Goal: Task Accomplishment & Management: Use online tool/utility

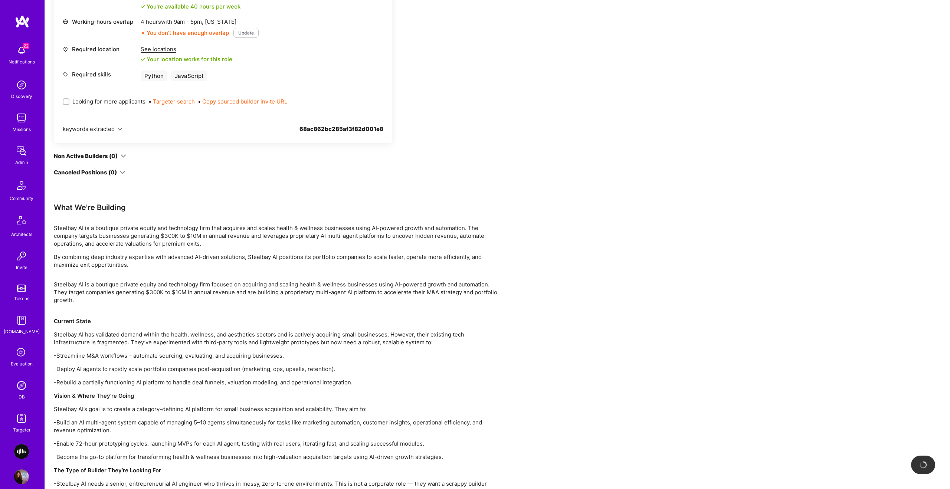
scroll to position [450, 0]
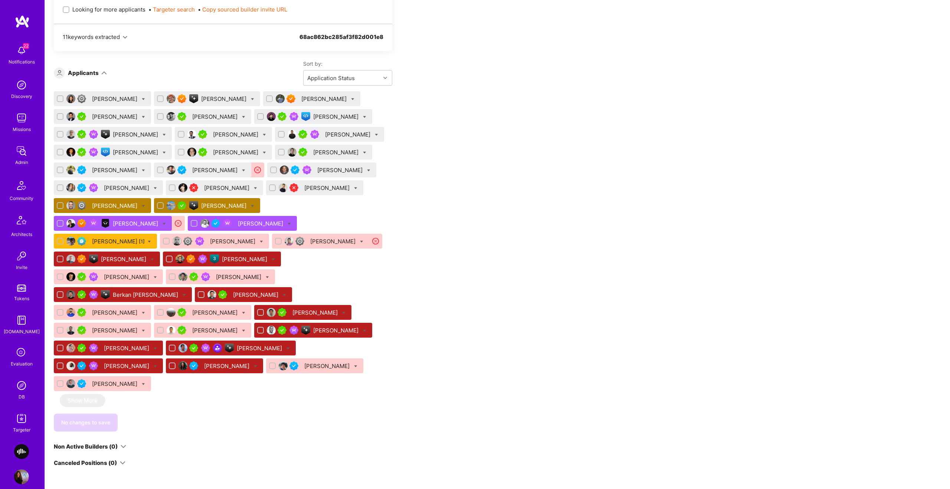
click at [119, 204] on div "Benjamin Elkrieff" at bounding box center [115, 206] width 47 height 8
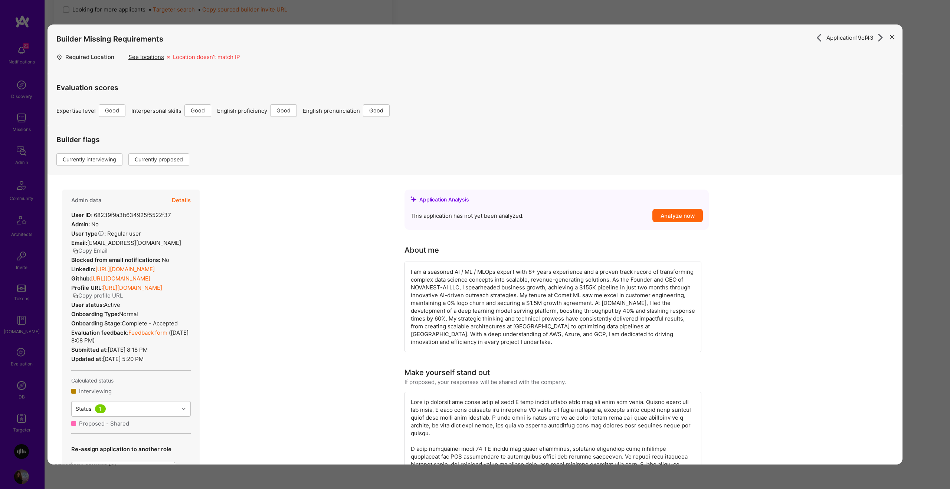
click at [148, 273] on link "https://linkedin.com/in/benjaminelkrieff" at bounding box center [124, 269] width 59 height 7
click at [486, 12] on div "Application 19 of 43 Builder Missing Requirements Required Location See locatio…" at bounding box center [475, 244] width 950 height 489
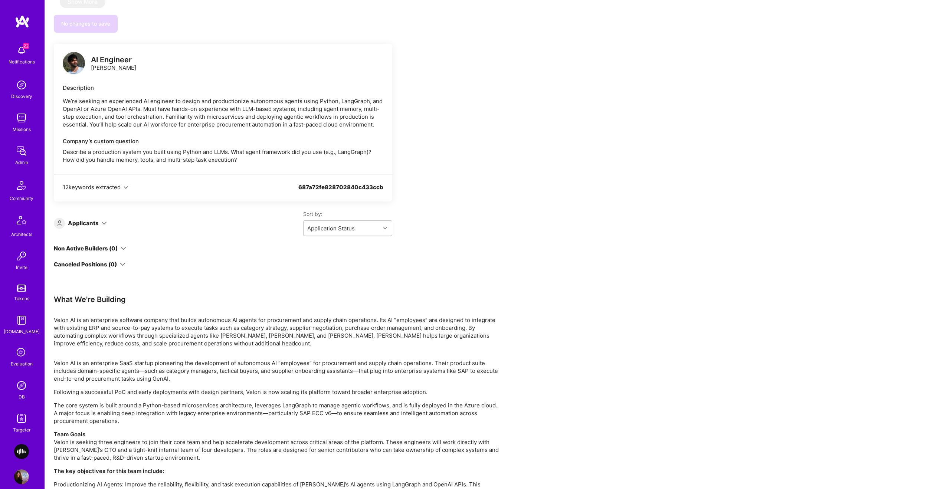
scroll to position [922, 0]
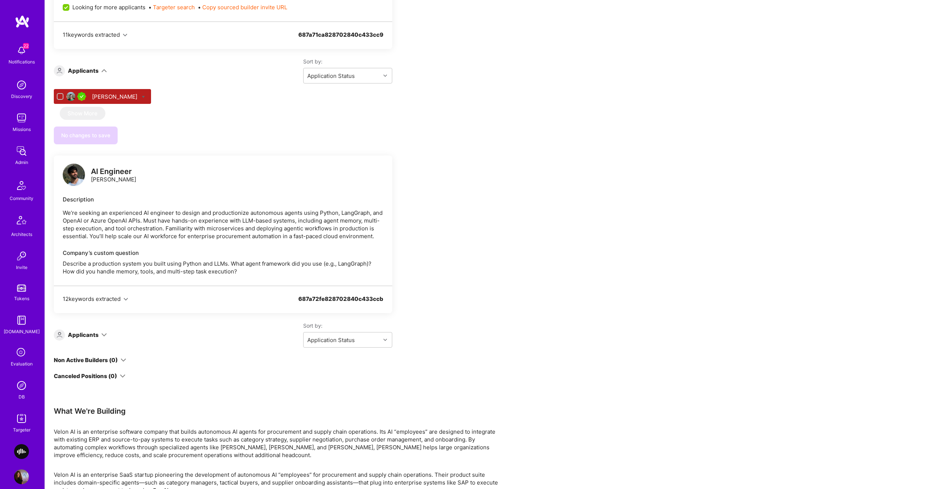
click at [22, 128] on div "Missions" at bounding box center [22, 129] width 18 height 8
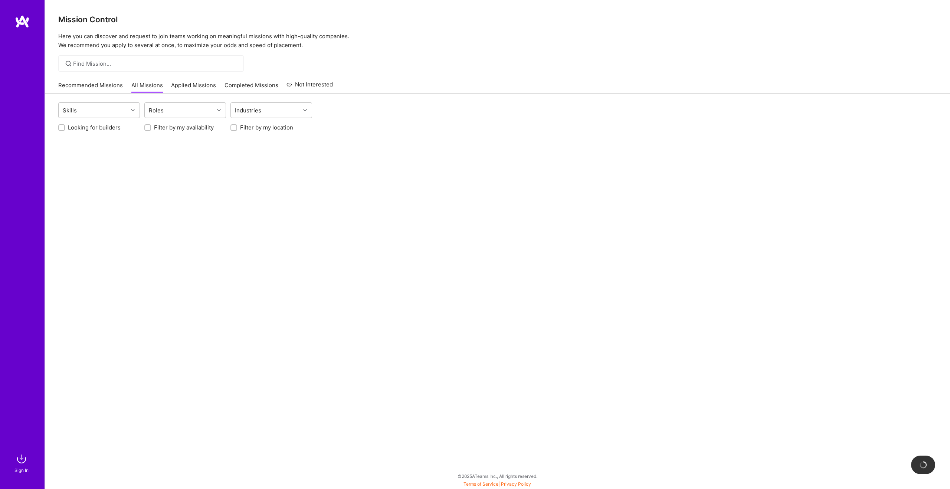
click at [173, 85] on link "Applied Missions" at bounding box center [193, 87] width 45 height 12
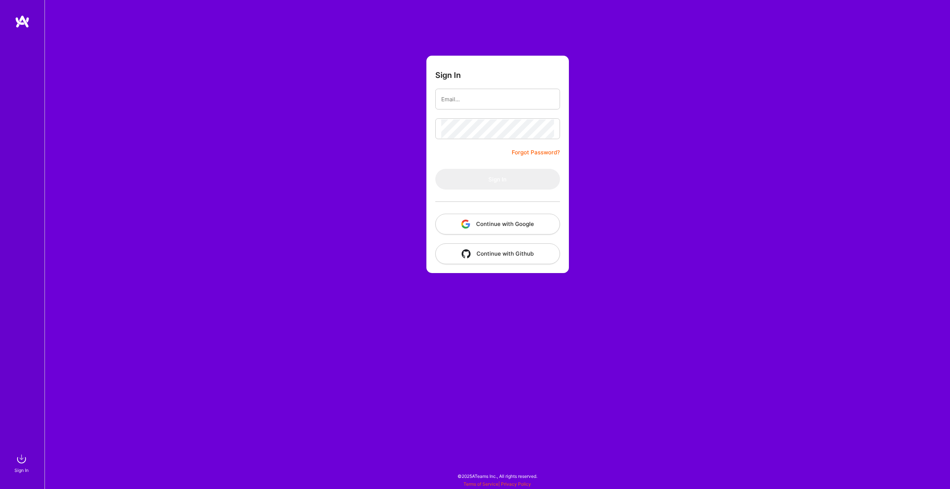
click at [508, 218] on button "Continue with Google" at bounding box center [497, 224] width 125 height 21
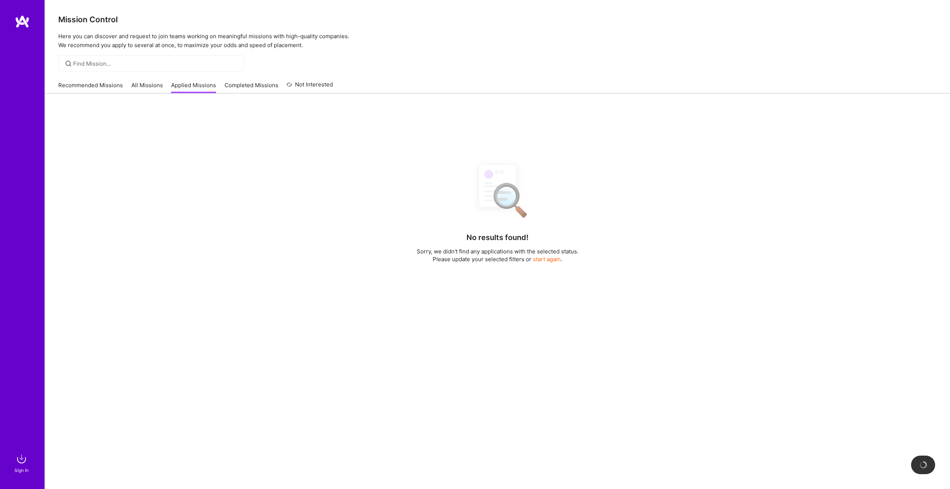
click at [190, 81] on div "Recommended Missions All Missions Applied Missions Completed Missions Not Inter…" at bounding box center [195, 85] width 275 height 16
click at [187, 85] on link "Applied Missions" at bounding box center [193, 87] width 45 height 12
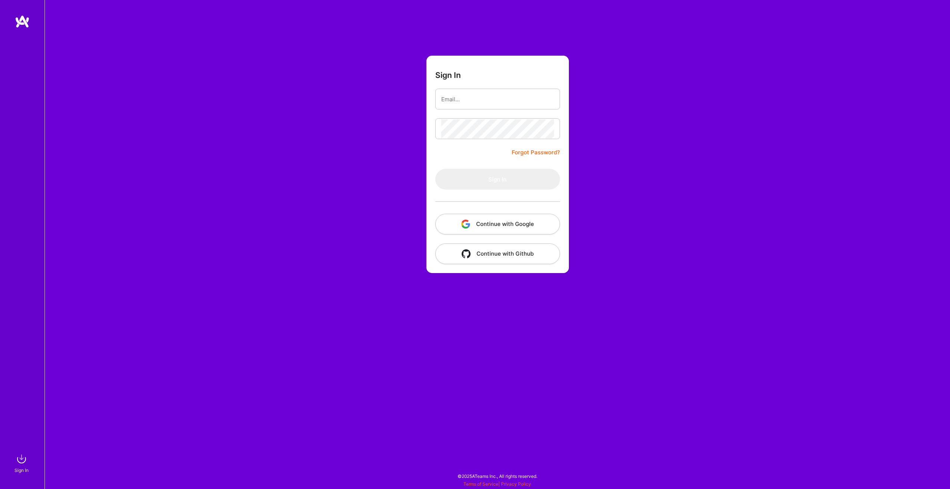
click at [521, 221] on button "Continue with Google" at bounding box center [497, 224] width 125 height 21
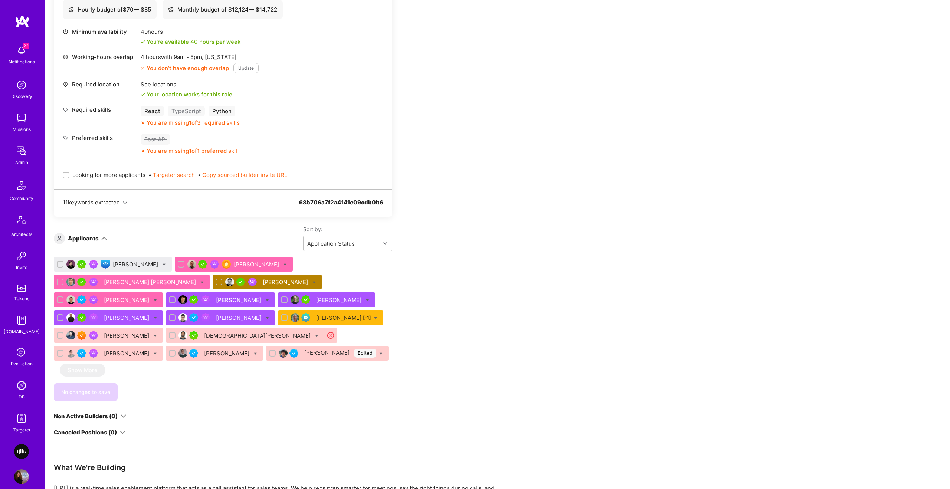
scroll to position [304, 0]
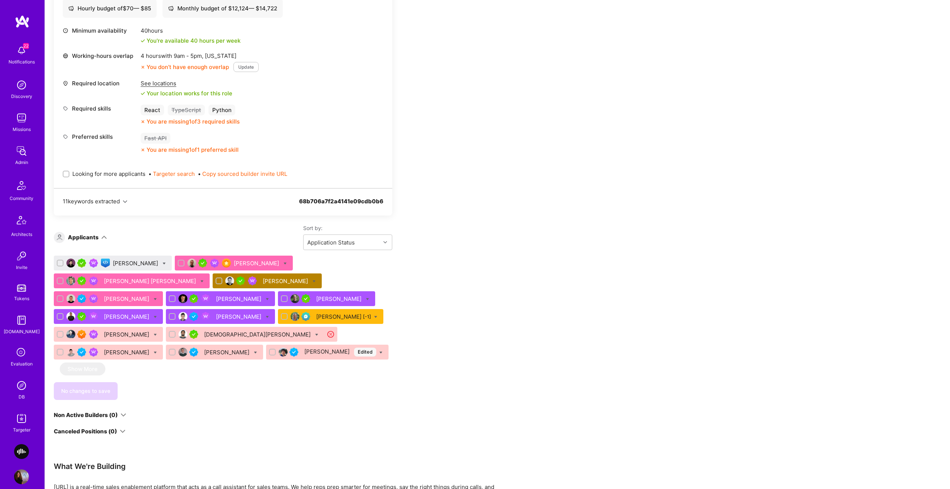
click at [312, 280] on icon at bounding box center [313, 281] width 3 height 3
checkbox input "true"
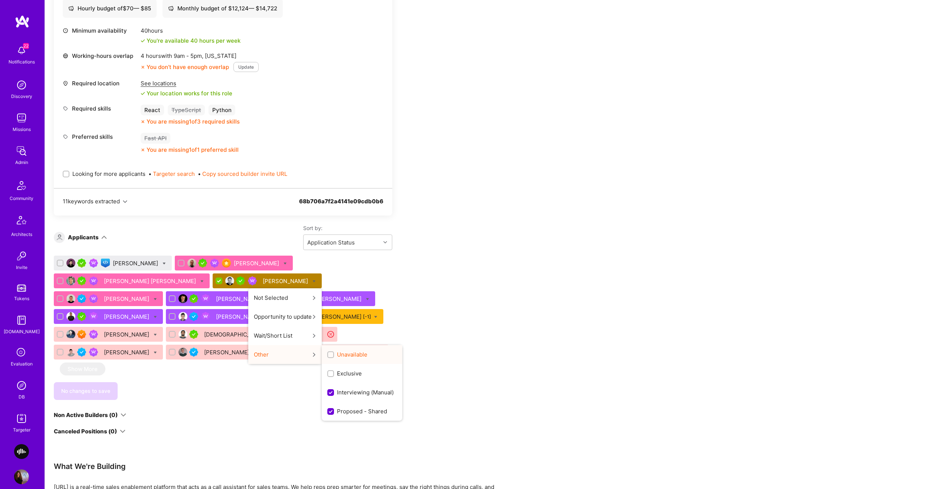
click at [322, 349] on div "Unavailable" at bounding box center [362, 354] width 81 height 19
click at [337, 353] on span "Unavailable" at bounding box center [352, 355] width 30 height 8
click at [329, 353] on input "Unavailable" at bounding box center [331, 354] width 5 height 5
checkbox input "true"
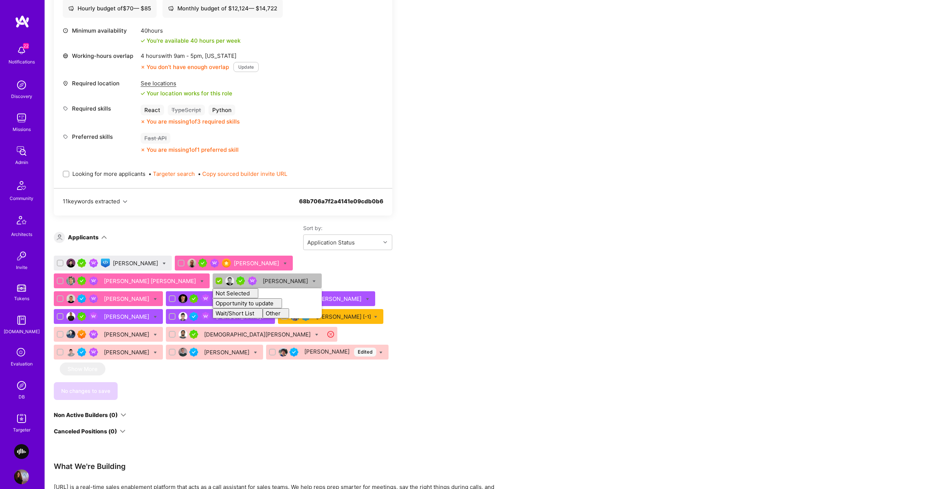
checkbox input "false"
click at [439, 306] on div "Apply for a Mission Role We've proposed builders to Othello. You can still appl…" at bounding box center [276, 200] width 445 height 726
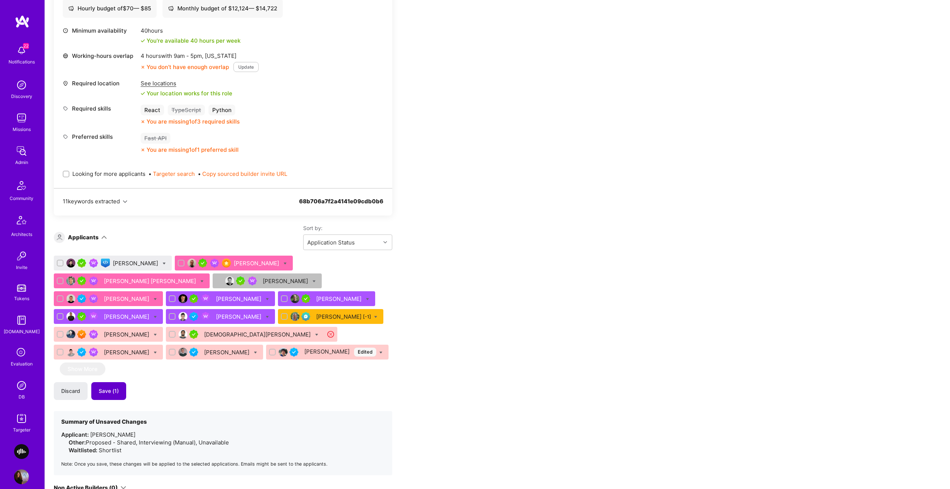
click at [112, 394] on button "Save (1)" at bounding box center [108, 391] width 35 height 18
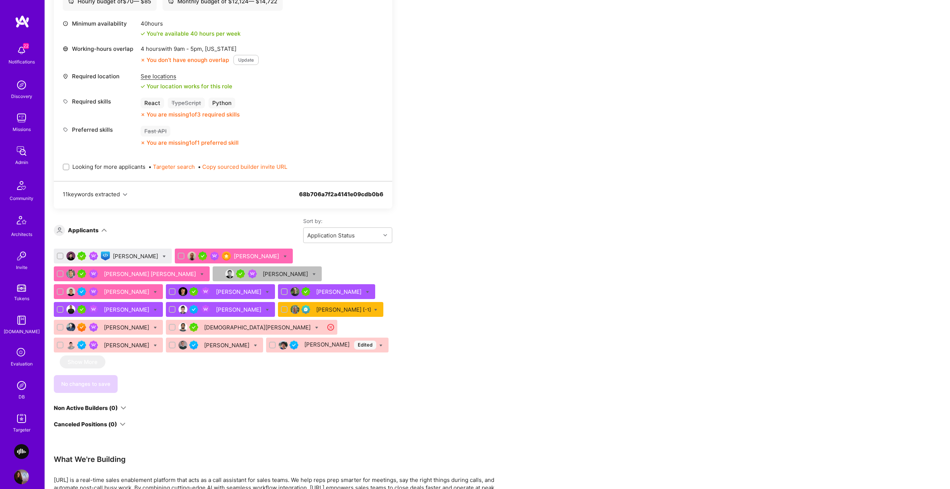
scroll to position [401, 0]
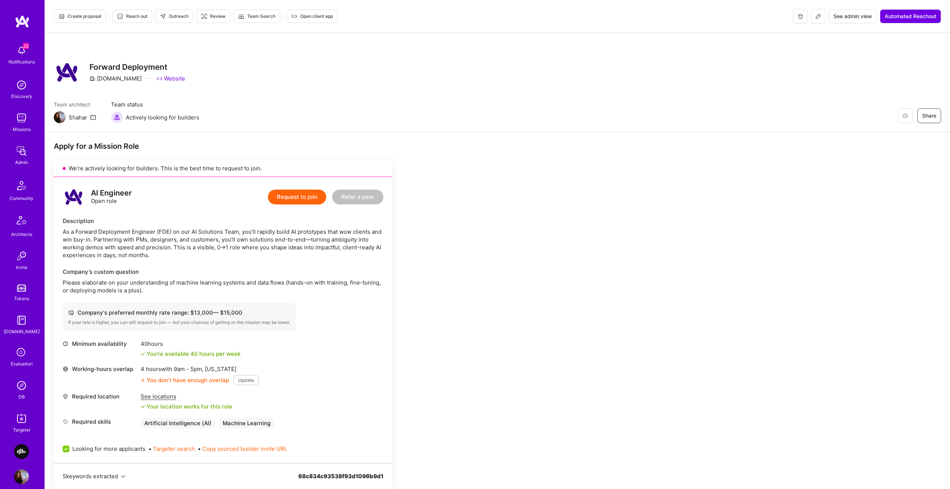
scroll to position [309, 0]
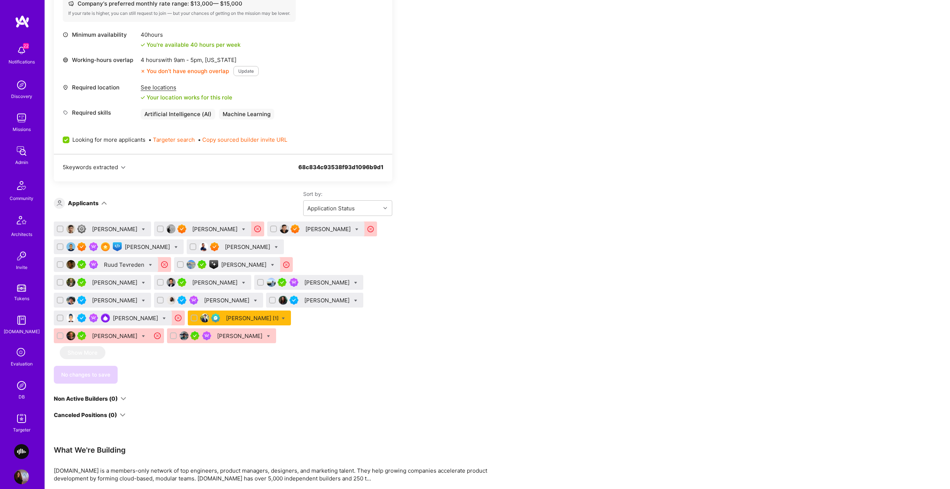
click at [24, 124] on img at bounding box center [21, 118] width 15 height 15
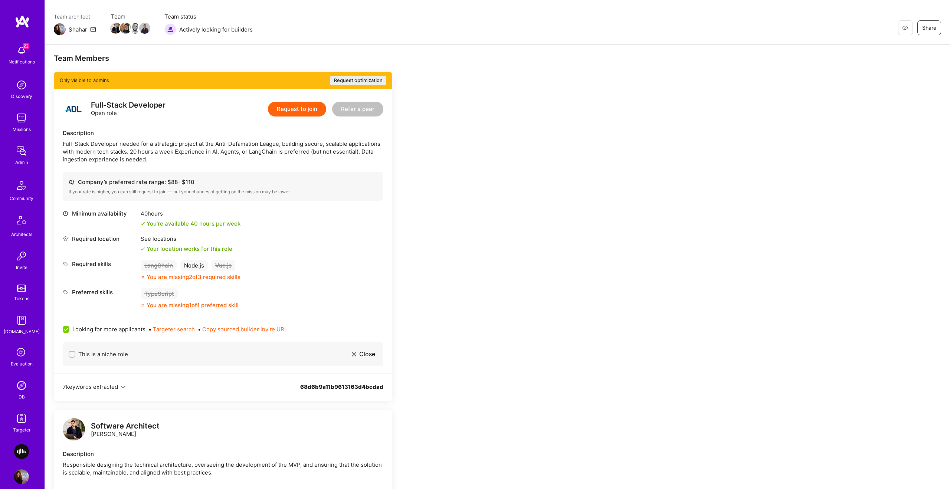
scroll to position [85, 0]
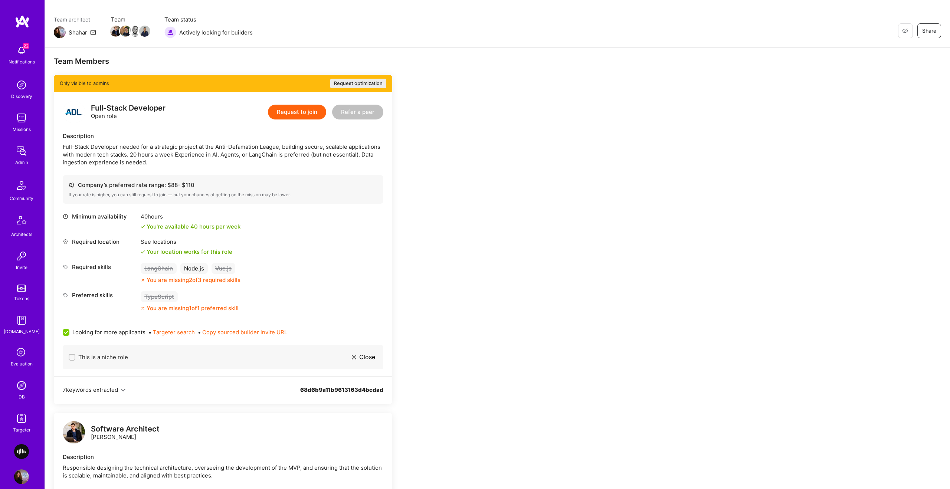
click at [159, 239] on div "See locations" at bounding box center [187, 242] width 92 height 8
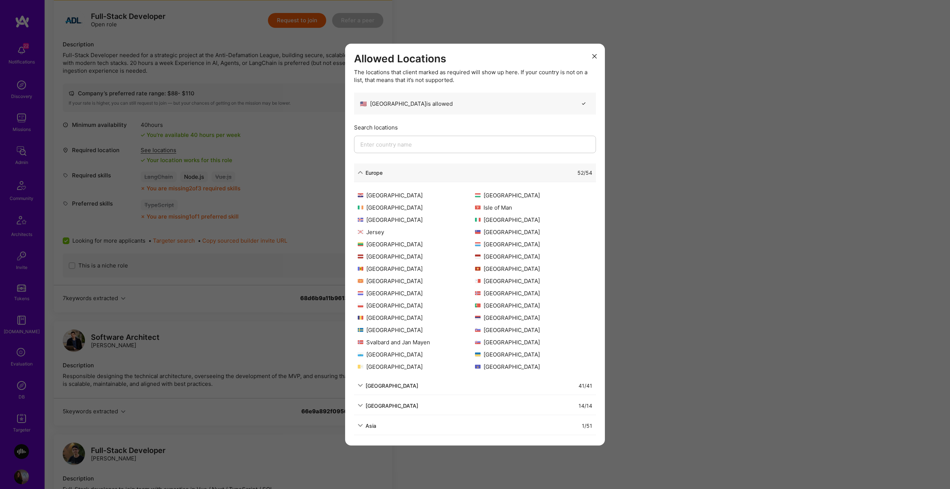
scroll to position [206, 0]
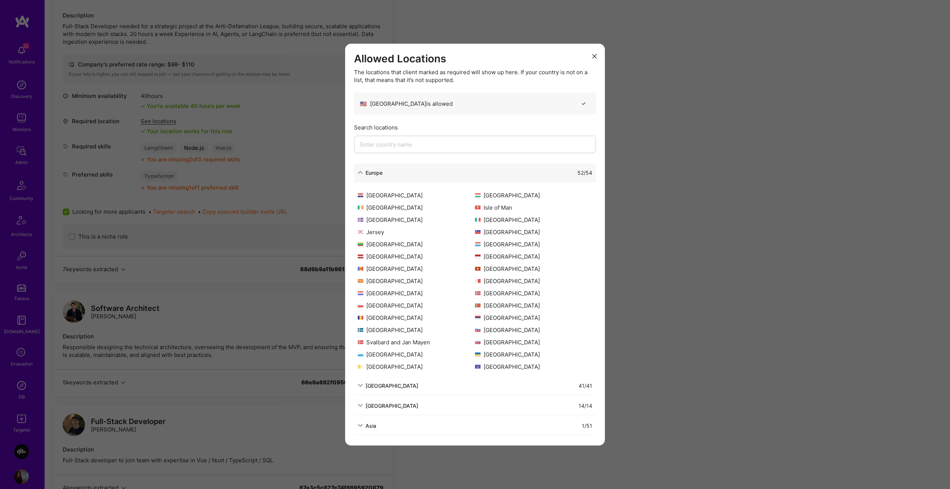
click at [732, 284] on div "Allowed Locations The locations that client marked as required will show up her…" at bounding box center [475, 244] width 950 height 489
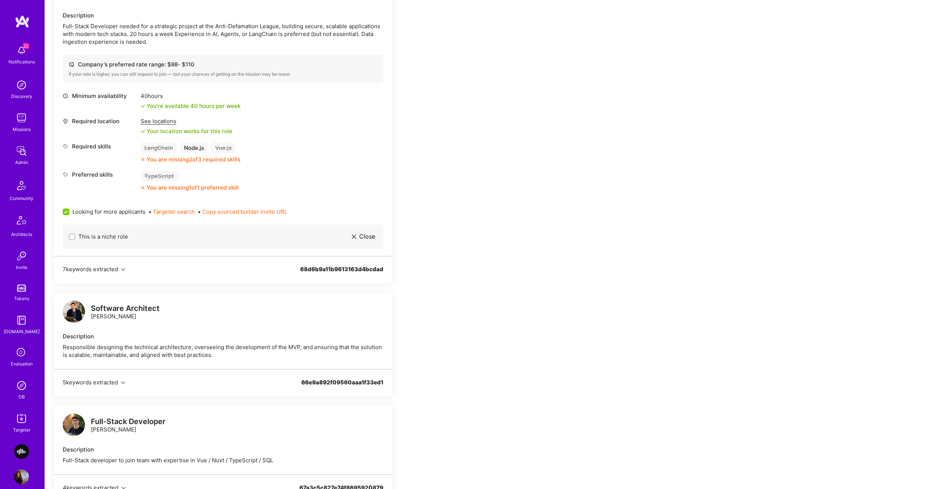
click at [371, 240] on span "Close" at bounding box center [367, 237] width 16 height 8
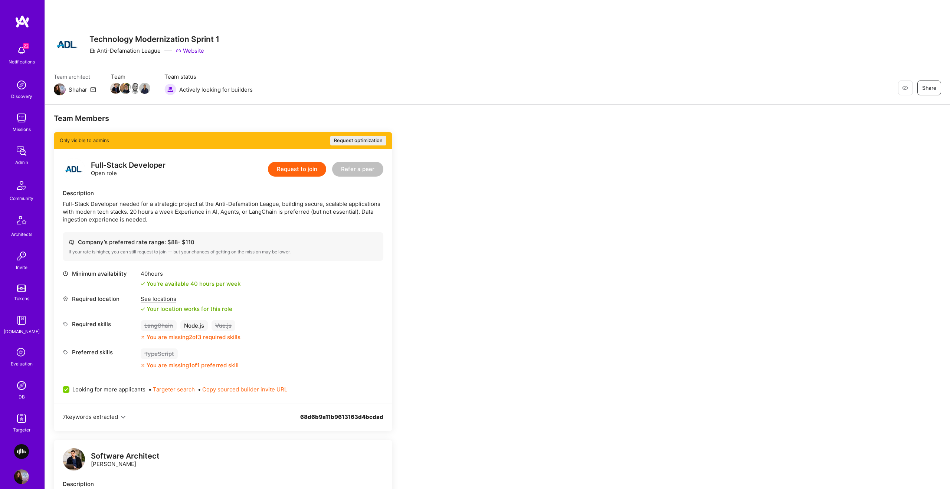
scroll to position [0, 0]
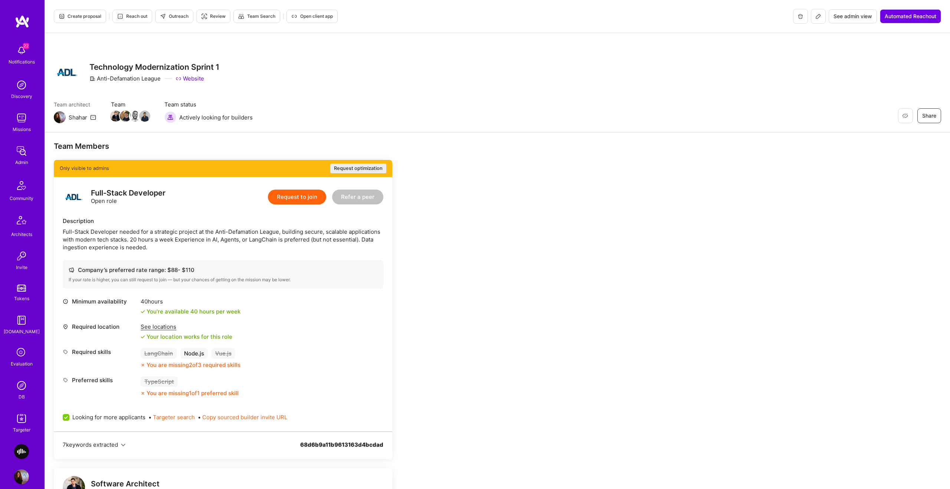
click at [816, 21] on button at bounding box center [818, 16] width 15 height 15
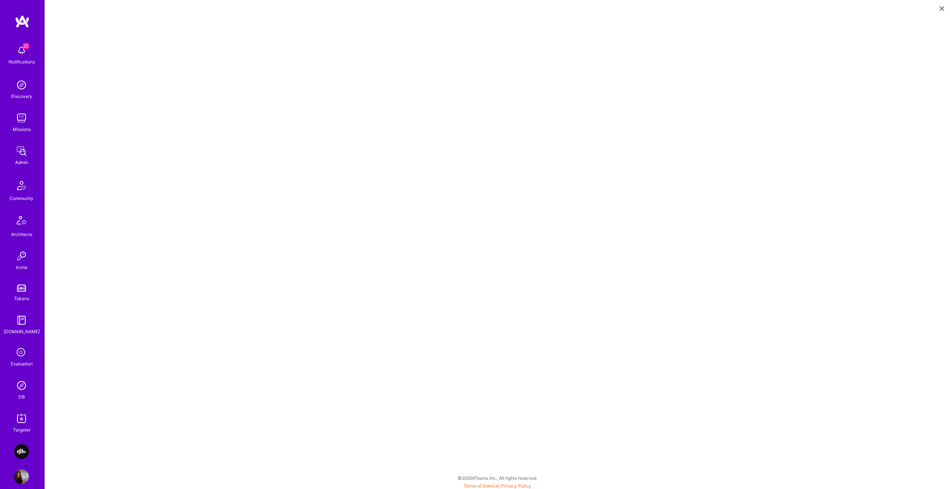
click at [942, 9] on icon at bounding box center [941, 8] width 4 height 4
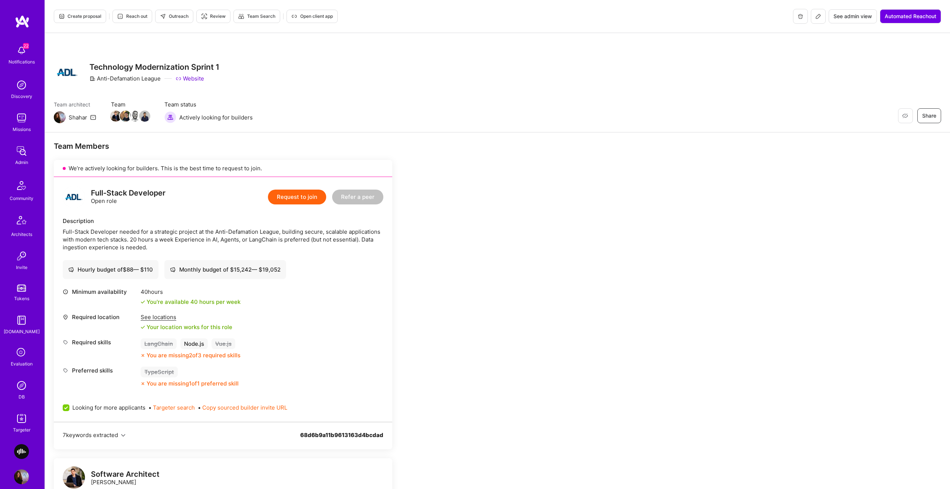
click at [175, 18] on span "Outreach" at bounding box center [174, 16] width 29 height 7
click at [171, 14] on span "Outreach" at bounding box center [174, 16] width 29 height 7
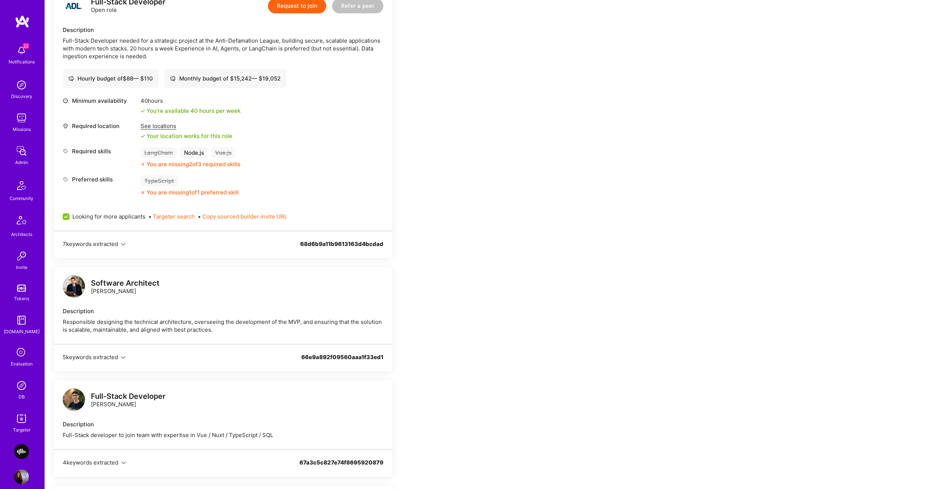
scroll to position [190, 0]
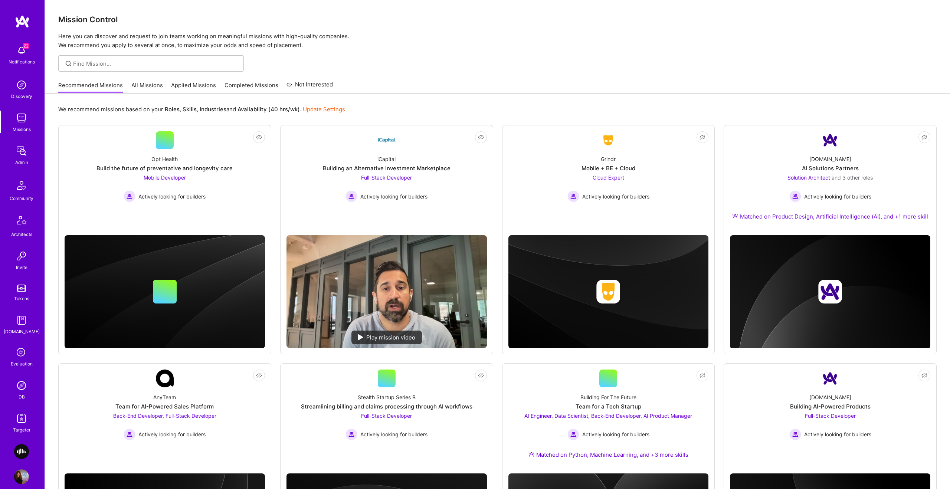
click at [179, 86] on link "Applied Missions" at bounding box center [193, 87] width 45 height 12
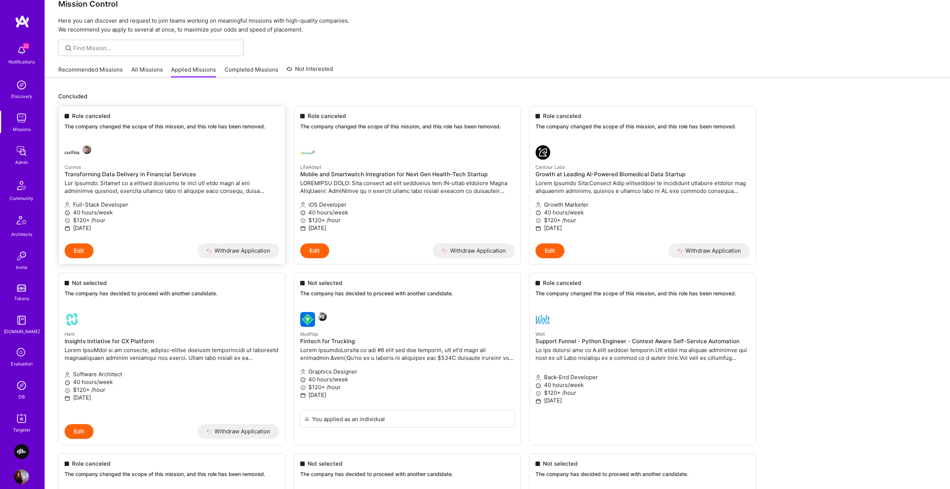
scroll to position [22, 0]
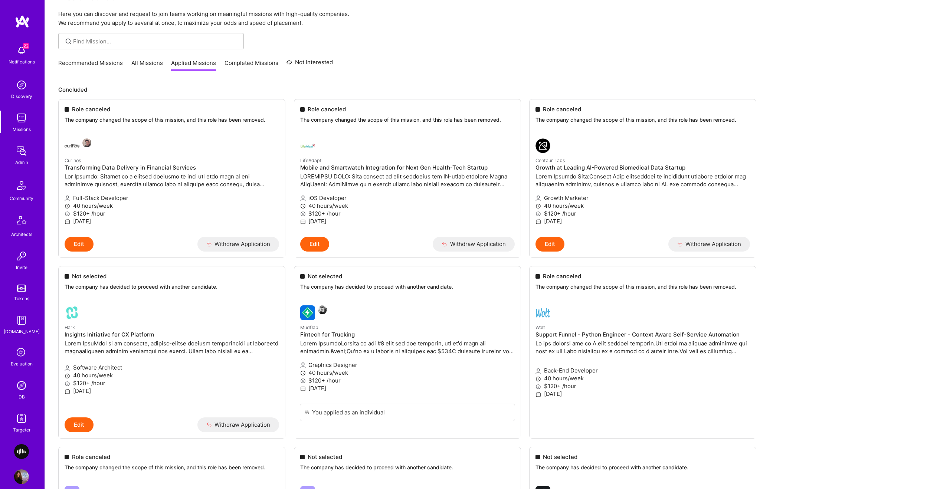
click at [140, 68] on link "All Missions" at bounding box center [147, 65] width 32 height 12
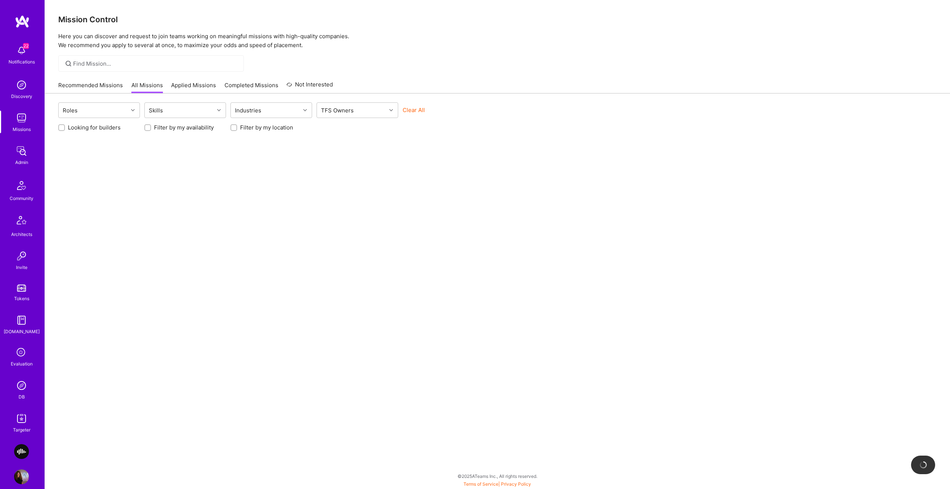
click at [180, 89] on link "Applied Missions" at bounding box center [193, 87] width 45 height 12
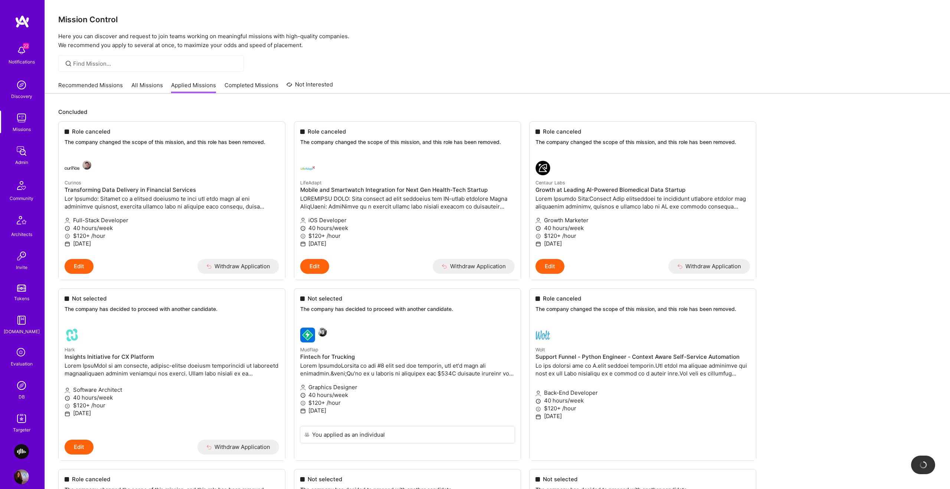
click at [146, 85] on link "All Missions" at bounding box center [147, 87] width 32 height 12
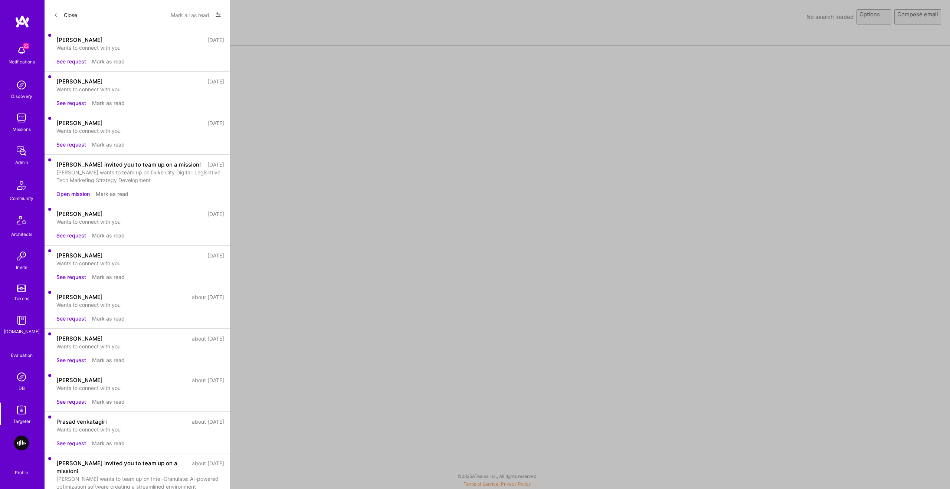
select select "rich-reachout"
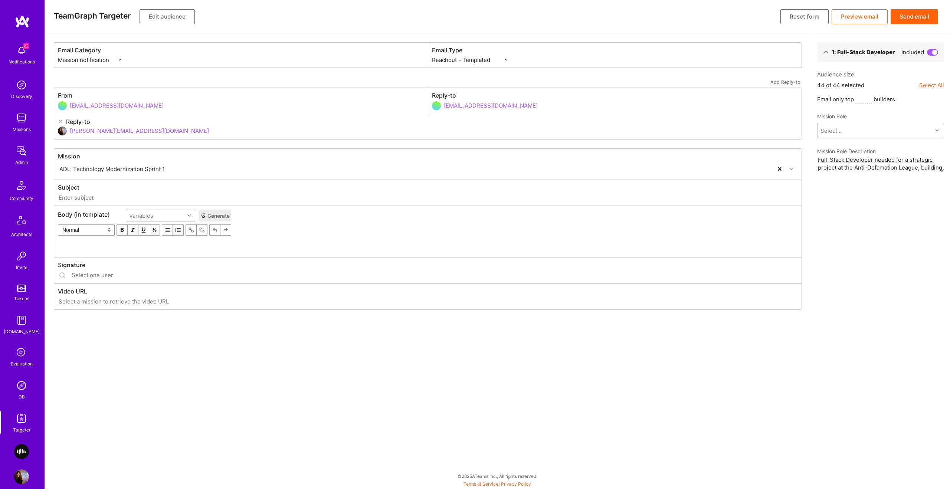
type input "[DOMAIN_NAME] // ADL: Technology Modernization Sprint 1"
type input "[PERSON_NAME][EMAIL_ADDRESS][DOMAIN_NAME]"
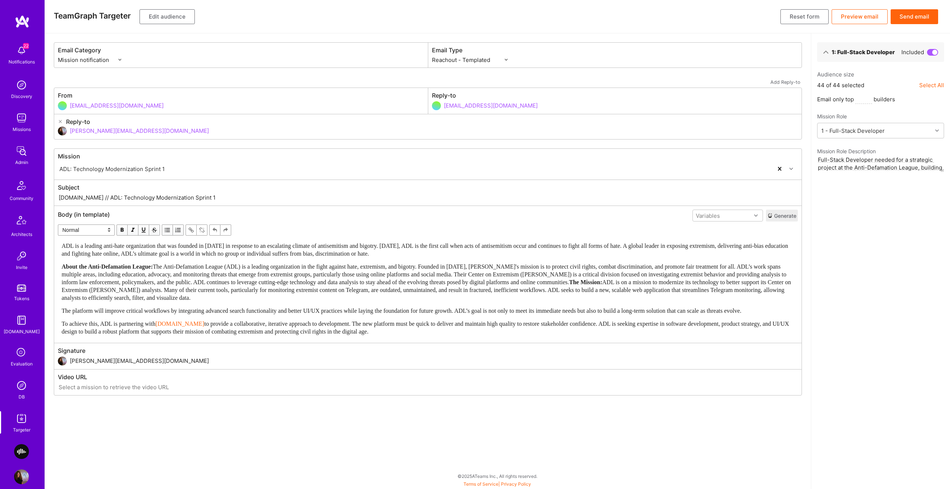
click at [775, 217] on button "Generate" at bounding box center [782, 216] width 32 height 12
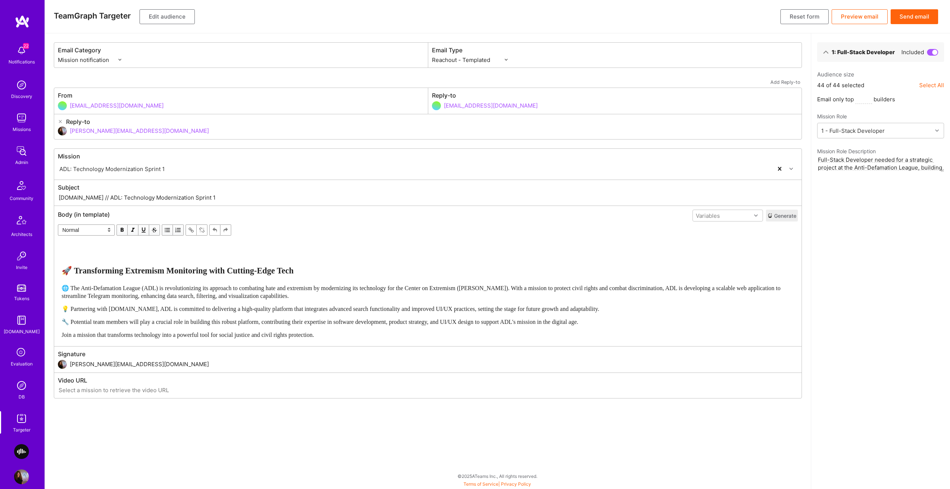
click at [185, 16] on button "Edit audience" at bounding box center [167, 16] width 55 height 15
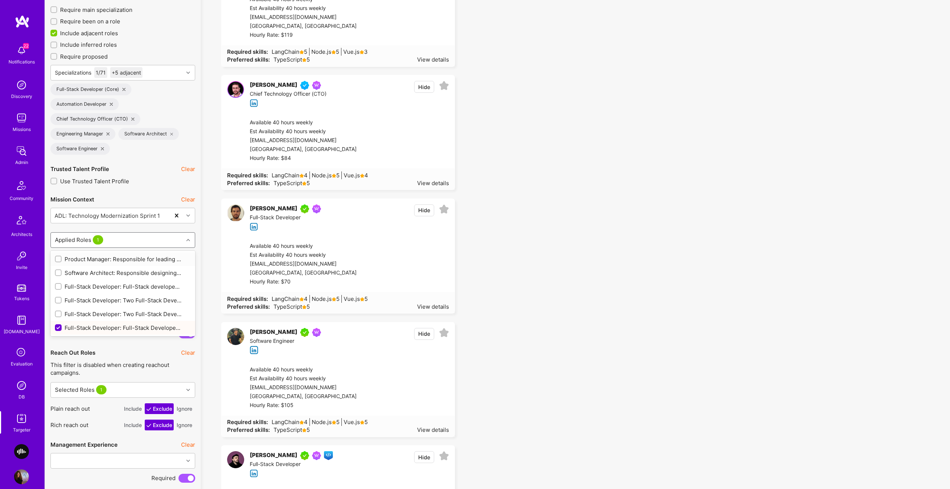
click at [123, 243] on div "Applied Roles 1" at bounding box center [117, 240] width 132 height 15
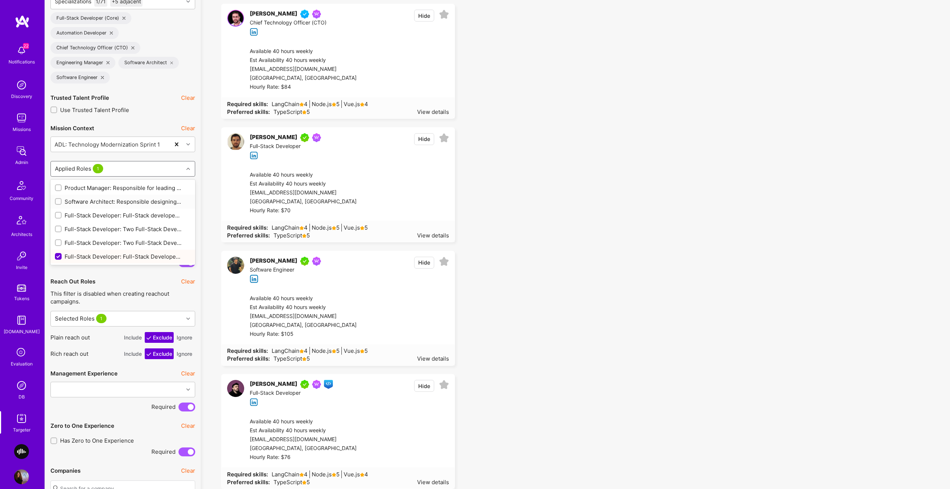
scroll to position [388, 0]
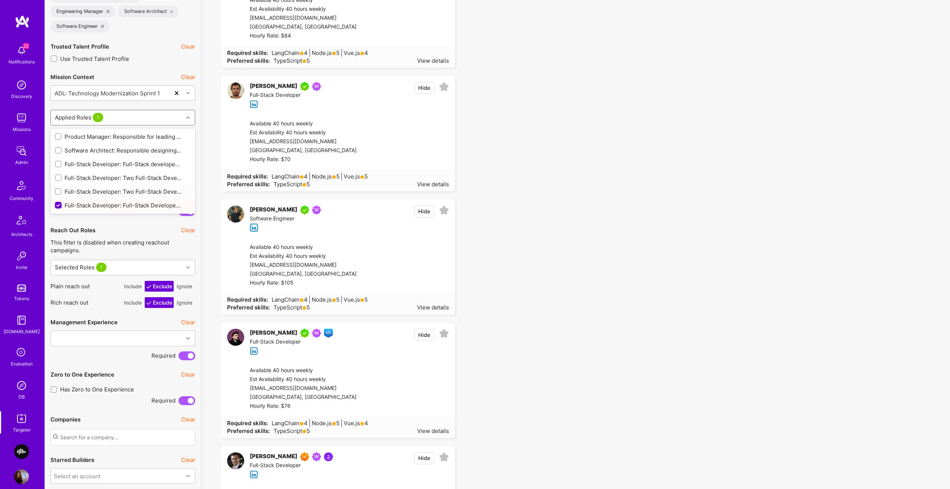
click at [60, 192] on input "checkbox" at bounding box center [58, 191] width 5 height 5
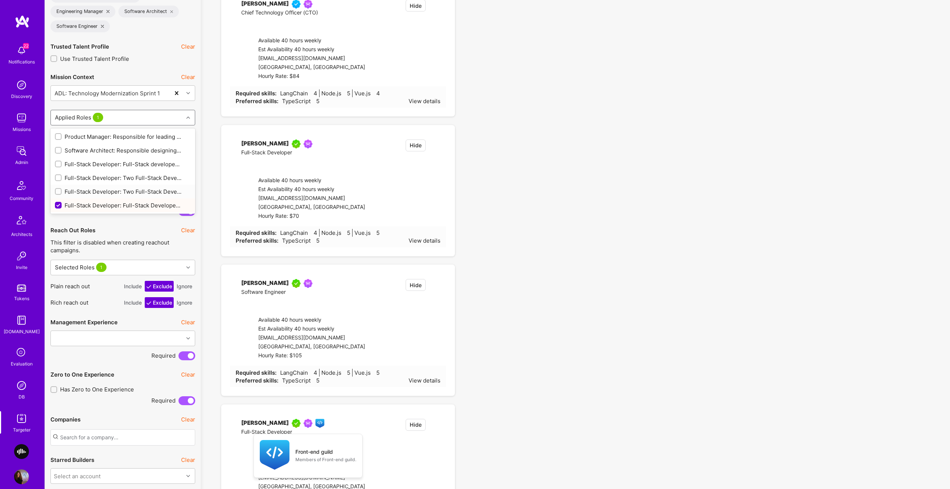
checkbox input "true"
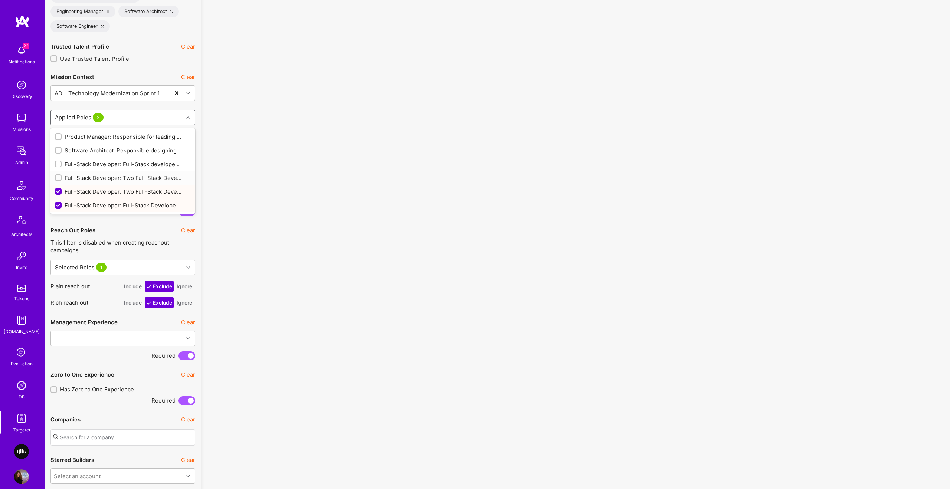
click at [60, 175] on input "checkbox" at bounding box center [58, 177] width 5 height 5
checkbox input "true"
drag, startPoint x: 56, startPoint y: 165, endPoint x: 55, endPoint y: 158, distance: 6.4
click at [55, 164] on div at bounding box center [58, 164] width 7 height 7
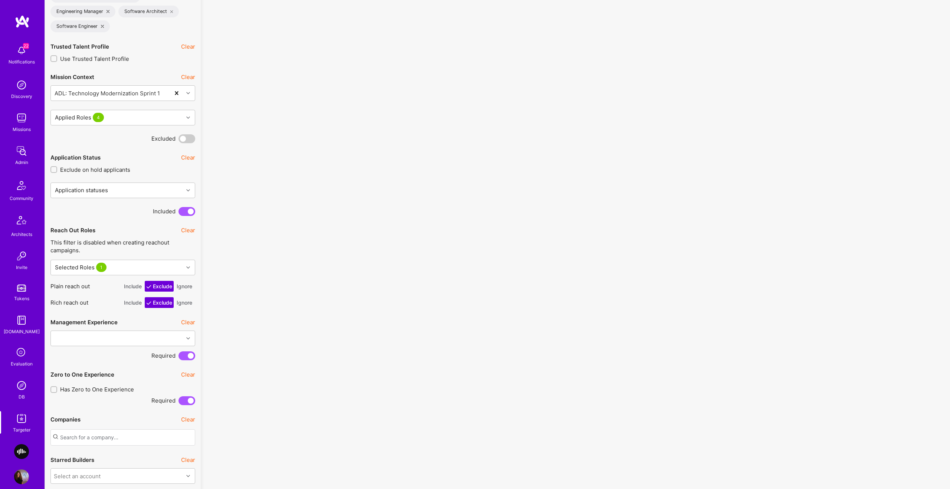
click at [129, 125] on div "Mission Context Clear ADL: Technology Modernization Sprint 1 Applied Roles 4 Ex…" at bounding box center [122, 106] width 145 height 75
click at [128, 119] on div "Applied Roles 4" at bounding box center [117, 117] width 132 height 15
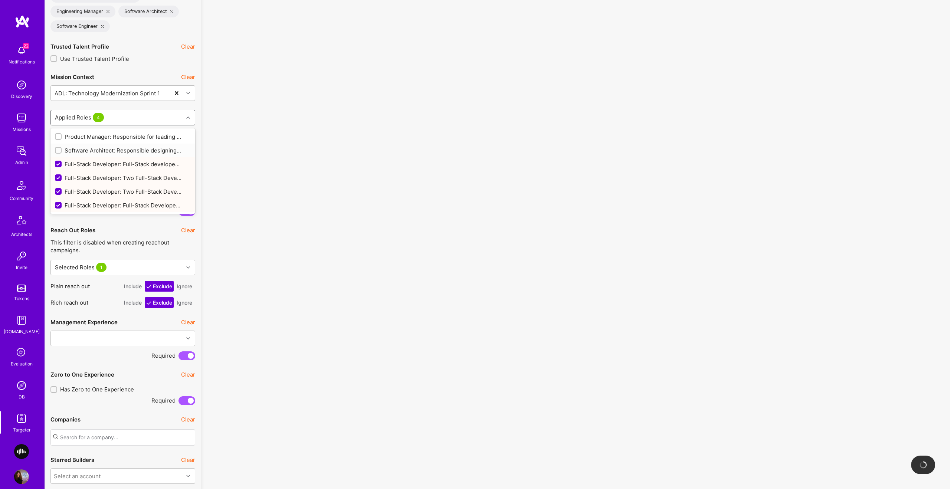
click at [58, 149] on input "checkbox" at bounding box center [58, 150] width 5 height 5
checkbox input "true"
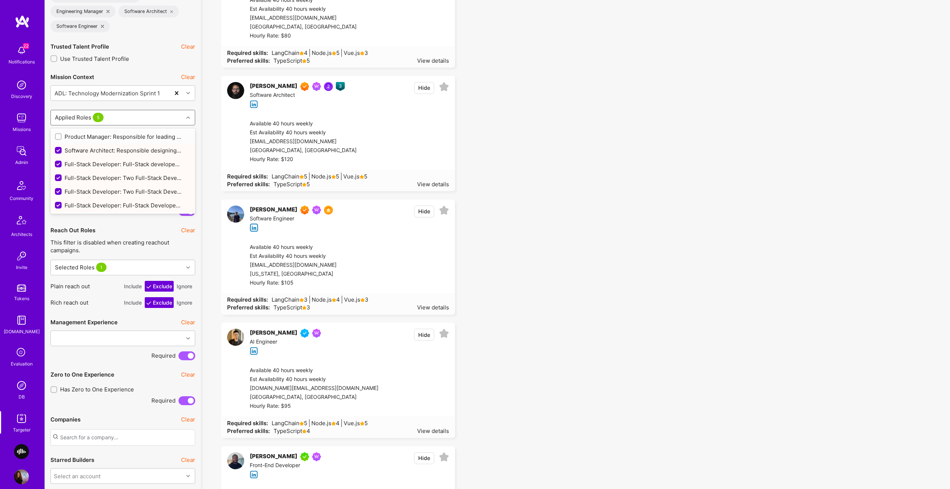
drag, startPoint x: 57, startPoint y: 137, endPoint x: 86, endPoint y: 138, distance: 29.0
click at [56, 137] on input "checkbox" at bounding box center [58, 136] width 5 height 5
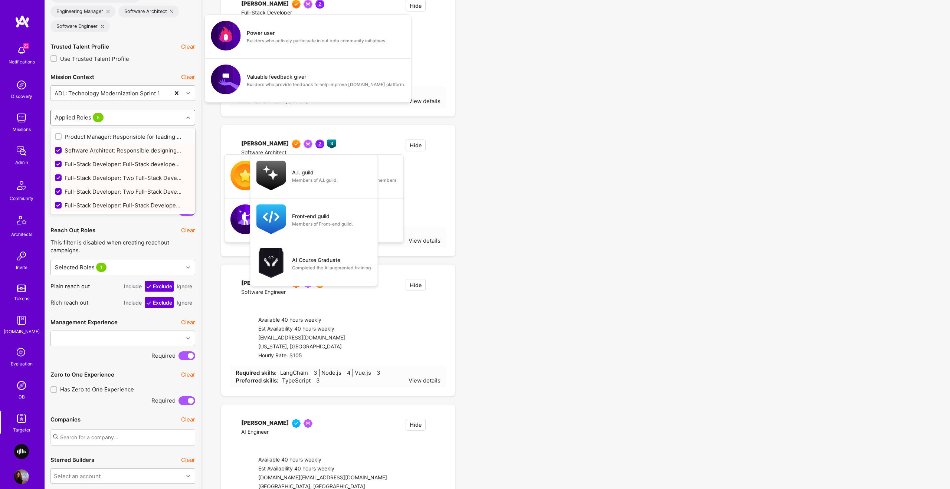
checkbox input "true"
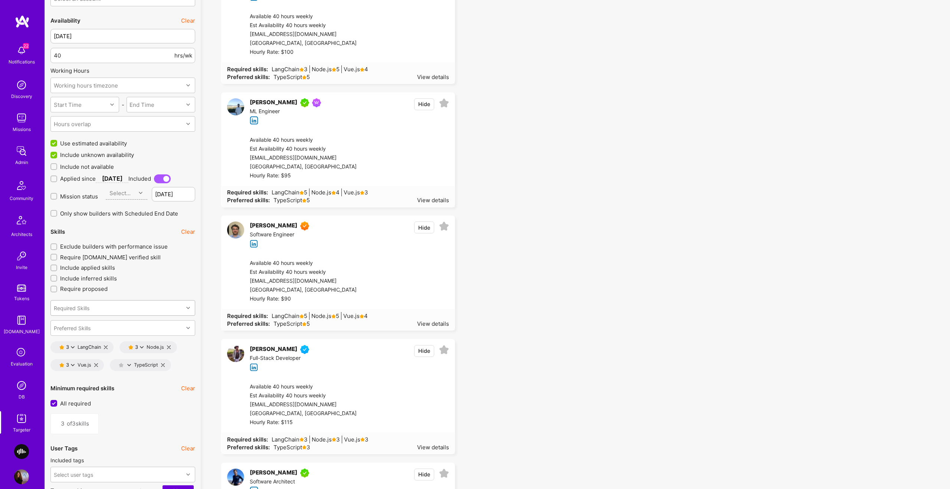
scroll to position [868, 0]
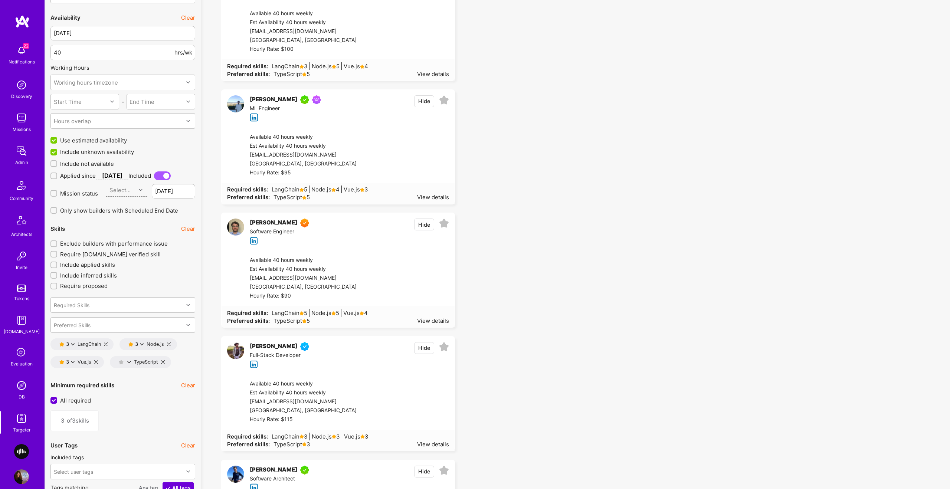
click at [83, 246] on span "Exclude builders with performance issue" at bounding box center [114, 244] width 108 height 8
click at [57, 246] on input "Exclude builders with performance issue" at bounding box center [54, 244] width 5 height 5
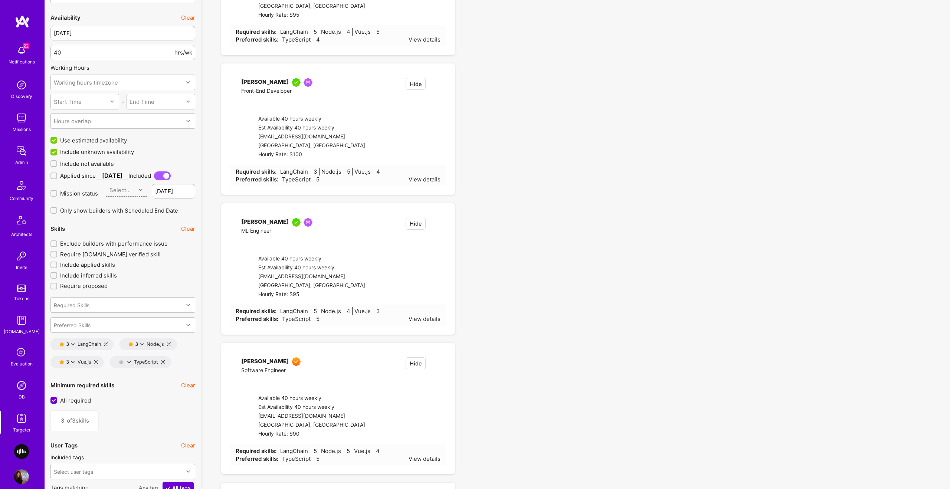
checkbox input "true"
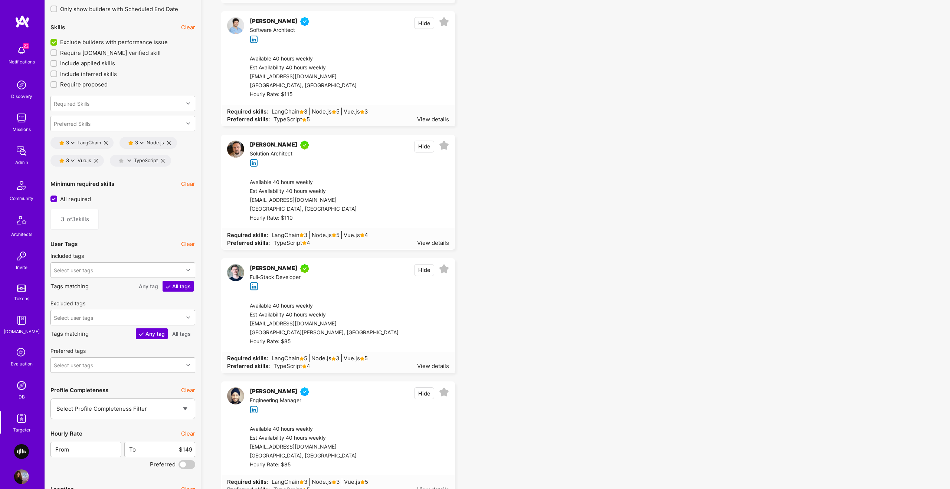
scroll to position [1071, 0]
click at [144, 319] on div "Select user tags" at bounding box center [117, 316] width 132 height 15
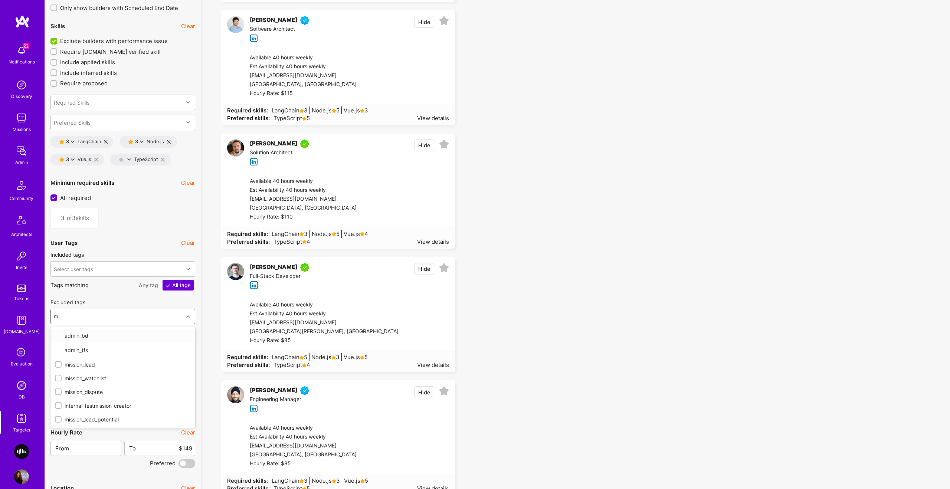
type input "miss"
click at [75, 350] on div "mission_watchlist" at bounding box center [123, 350] width 136 height 8
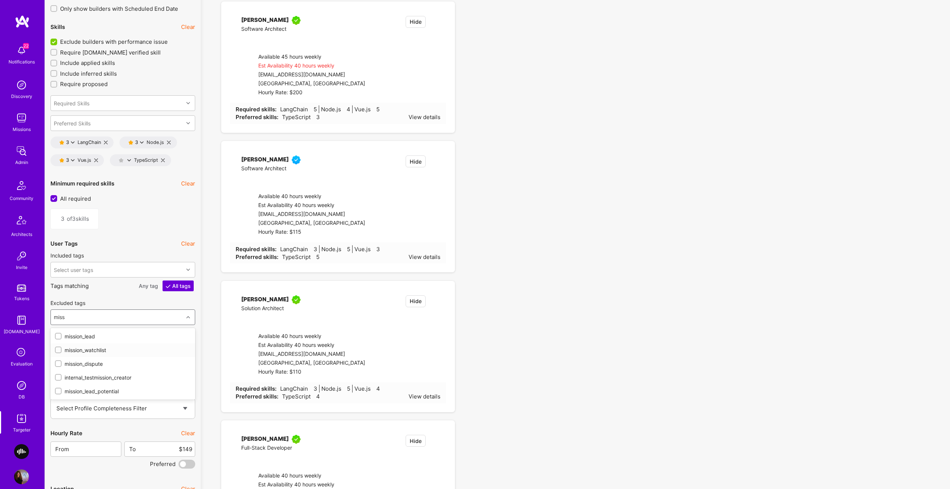
checkbox input "true"
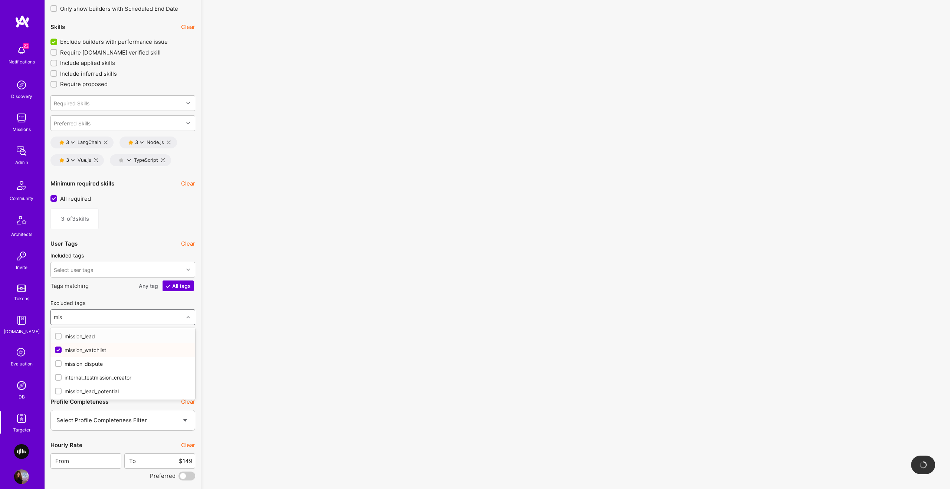
type input "miss"
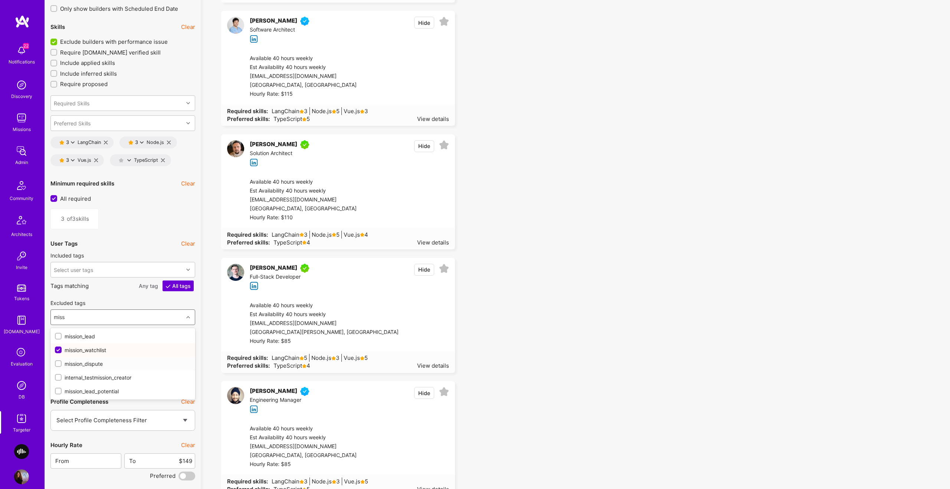
click at [86, 364] on div "mission_dispute" at bounding box center [123, 364] width 136 height 8
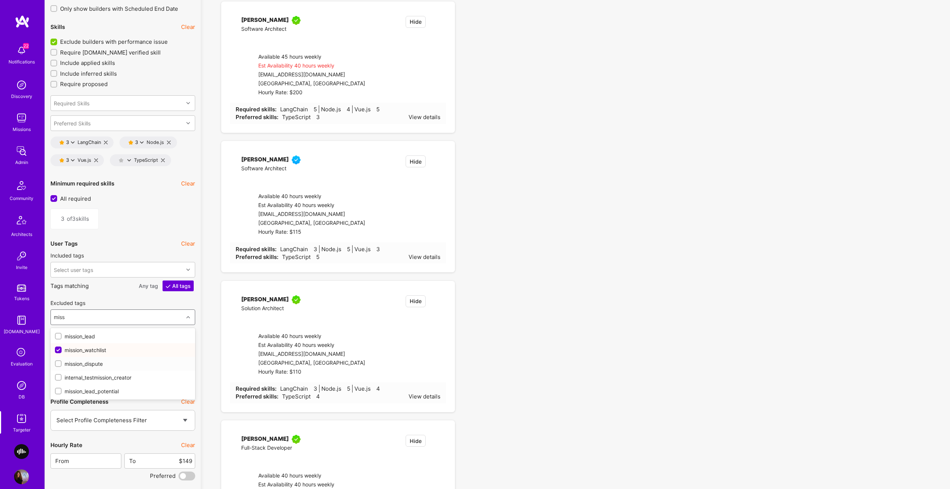
checkbox input "true"
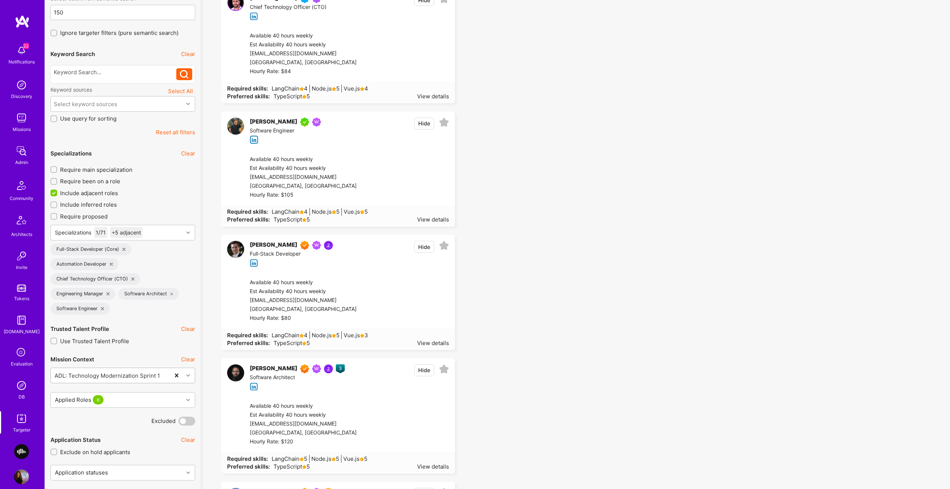
scroll to position [200, 0]
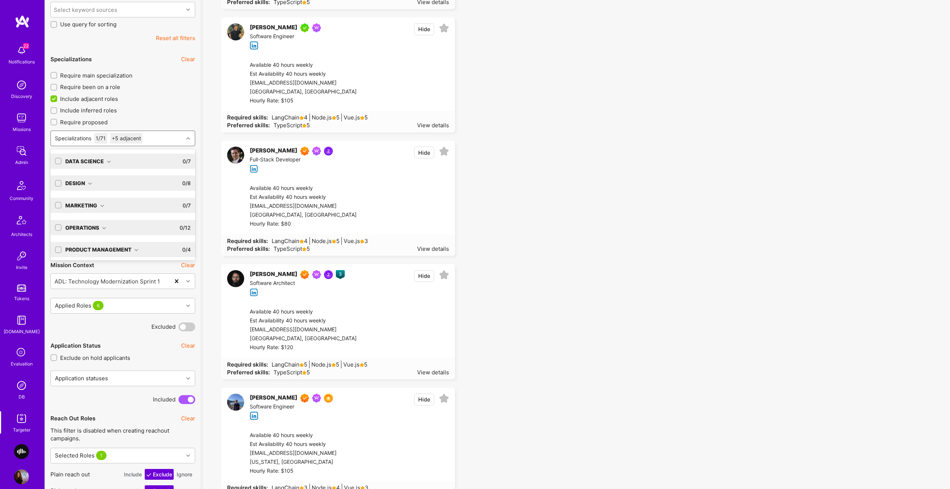
click at [151, 138] on div "Specializations 1 / 71 +5 adjacent" at bounding box center [117, 138] width 132 height 15
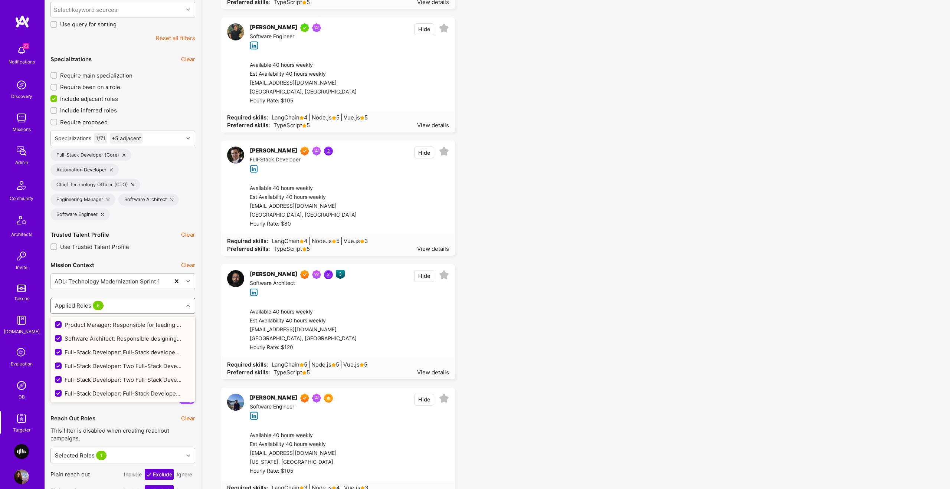
click at [129, 302] on div "Applied Roles 6" at bounding box center [117, 305] width 132 height 15
click at [124, 301] on div "Applied Roles 6" at bounding box center [117, 305] width 132 height 15
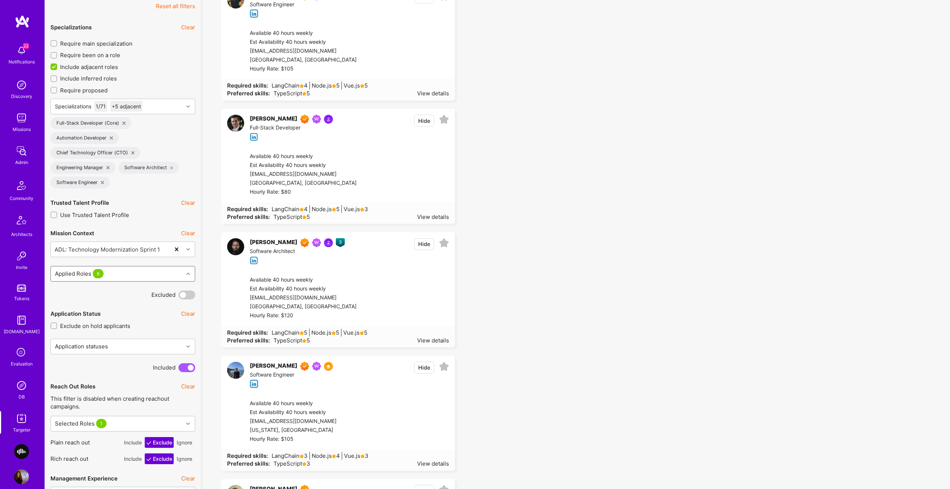
scroll to position [269, 0]
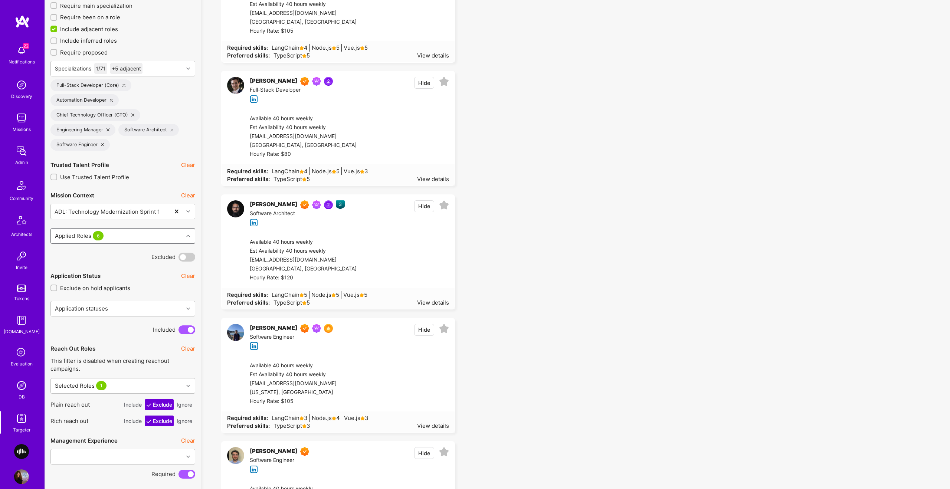
click at [130, 317] on div "Application Status Clear Exclude on hold applicants Application statuses Includ…" at bounding box center [122, 301] width 145 height 67
click at [134, 314] on div "Application statuses" at bounding box center [117, 308] width 132 height 15
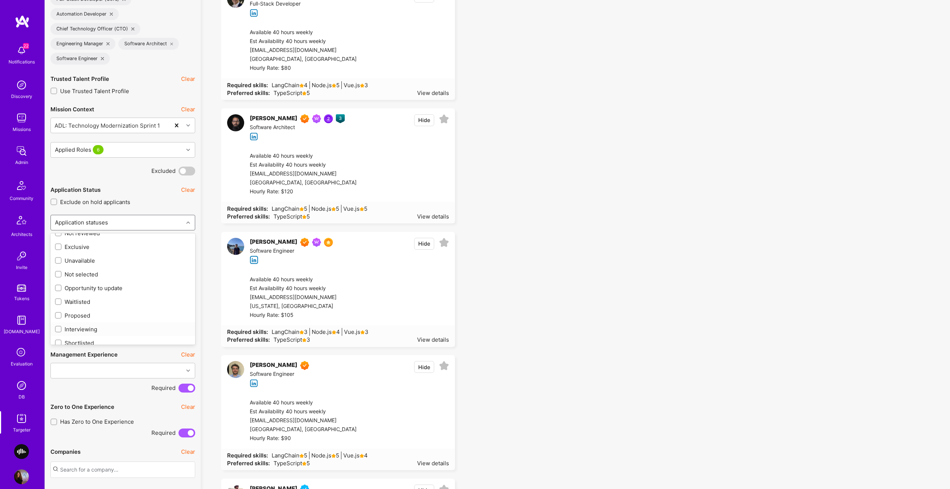
scroll to position [15, 0]
click at [58, 309] on input "checkbox" at bounding box center [58, 308] width 5 height 5
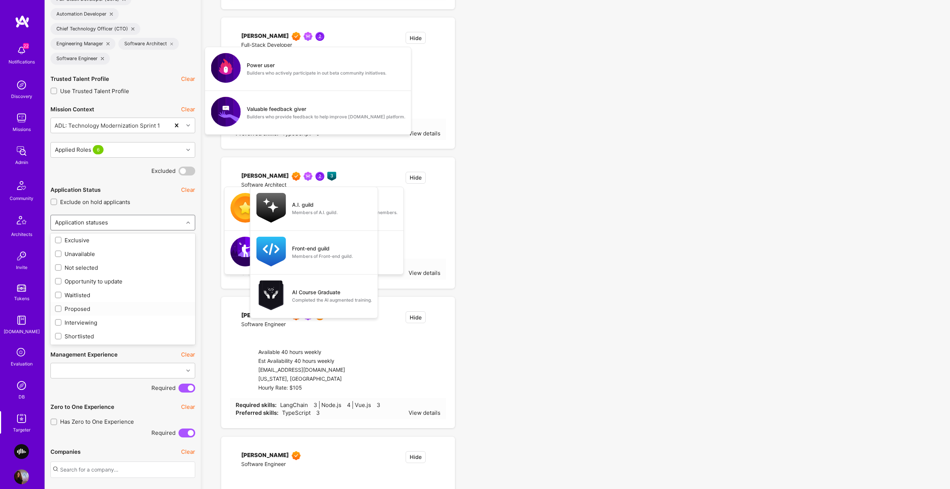
checkbox input "true"
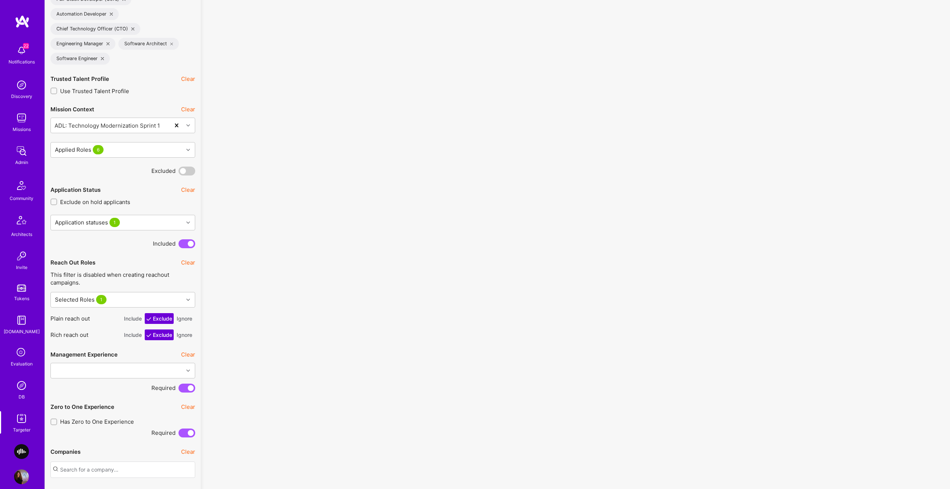
click at [186, 243] on span at bounding box center [186, 243] width 17 height 9
click at [180, 245] on input "checkbox" at bounding box center [180, 245] width 0 height 0
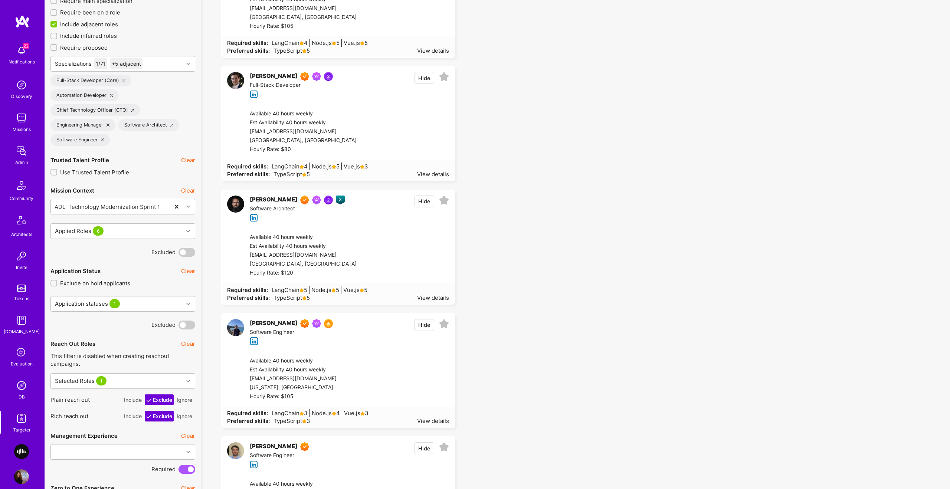
scroll to position [289, 0]
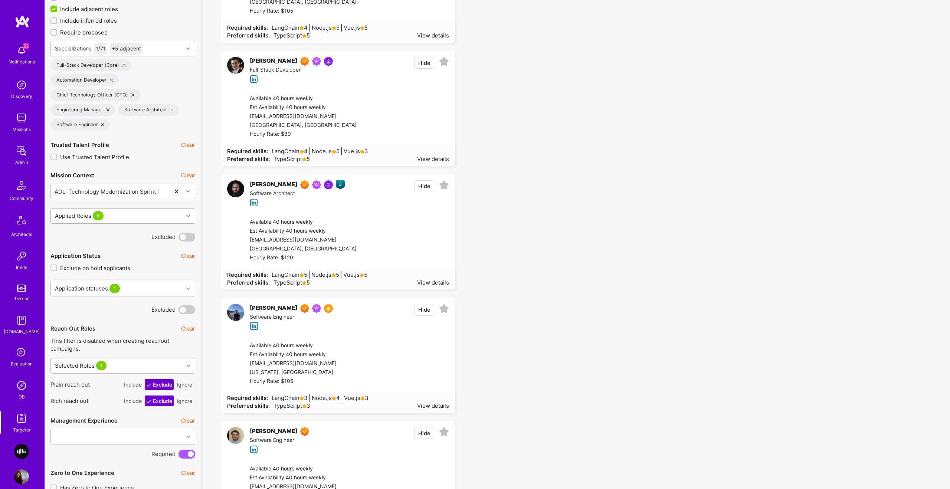
click at [131, 214] on div "Applied Roles 6" at bounding box center [117, 216] width 132 height 15
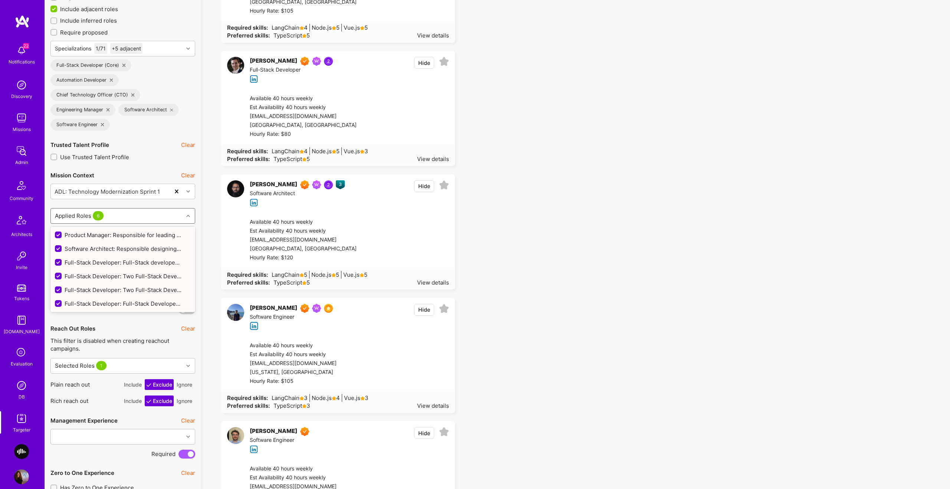
scroll to position [289, 0]
click at [56, 250] on input "checkbox" at bounding box center [59, 249] width 7 height 7
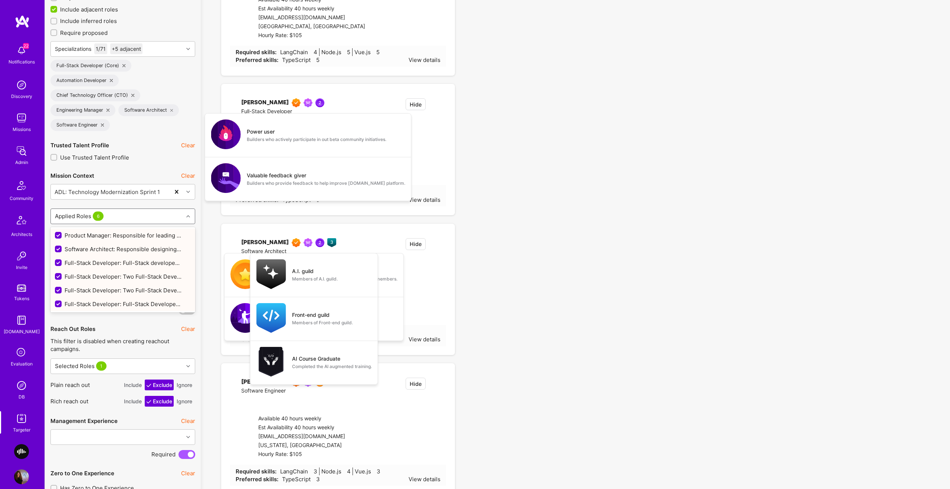
checkbox input "false"
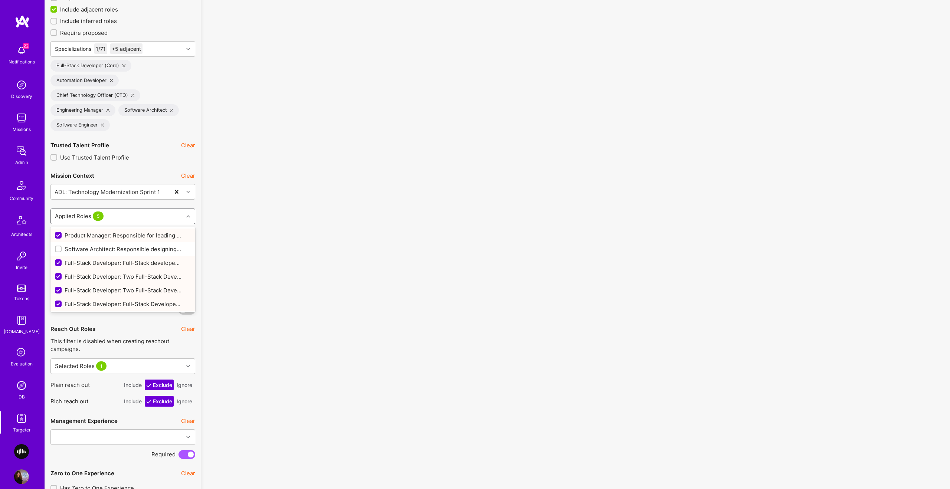
drag, startPoint x: 58, startPoint y: 233, endPoint x: 56, endPoint y: 237, distance: 4.2
click at [57, 233] on input "checkbox" at bounding box center [59, 235] width 7 height 7
checkbox input "false"
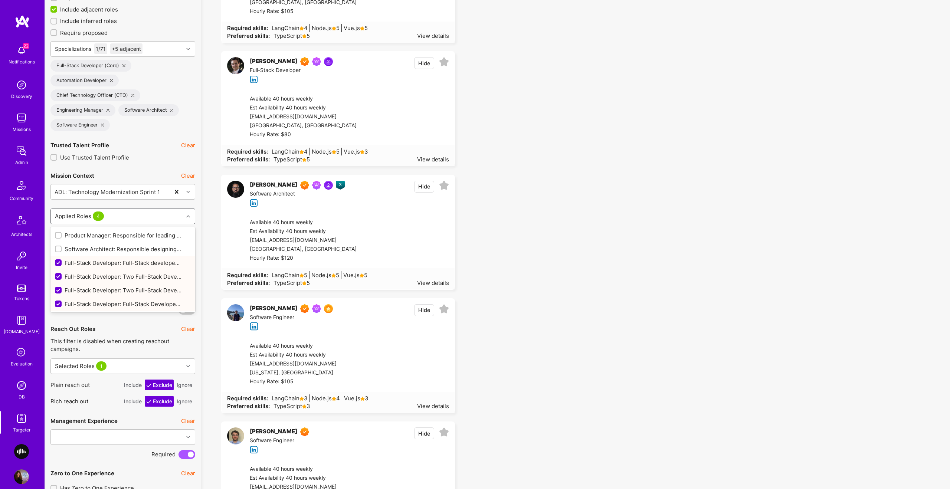
click at [58, 266] on input "checkbox" at bounding box center [59, 263] width 7 height 7
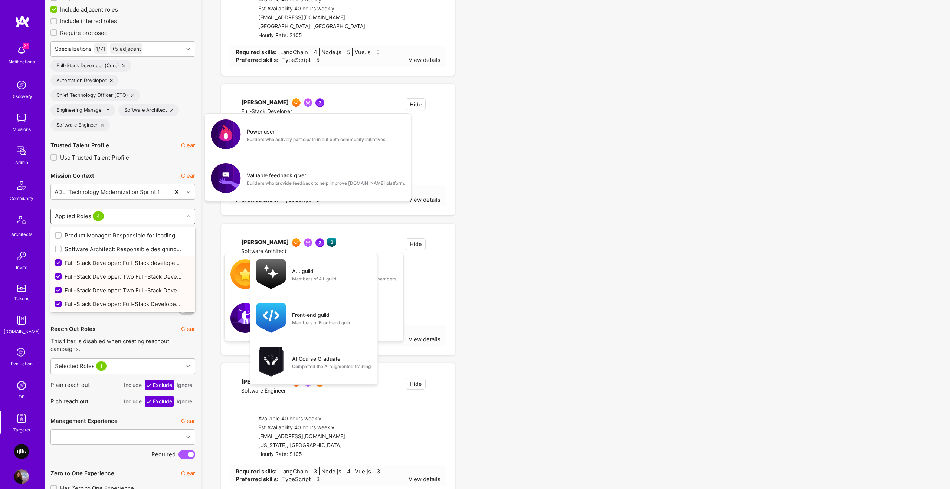
checkbox input "false"
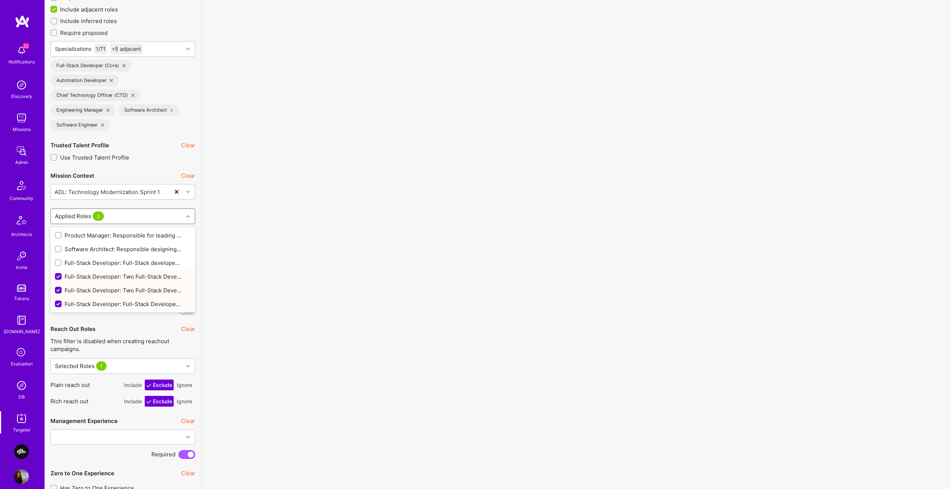
click at [56, 278] on input "checkbox" at bounding box center [59, 276] width 7 height 7
checkbox input "false"
click at [59, 293] on input "checkbox" at bounding box center [59, 290] width 7 height 7
checkbox input "false"
drag, startPoint x: 59, startPoint y: 304, endPoint x: 179, endPoint y: 254, distance: 130.4
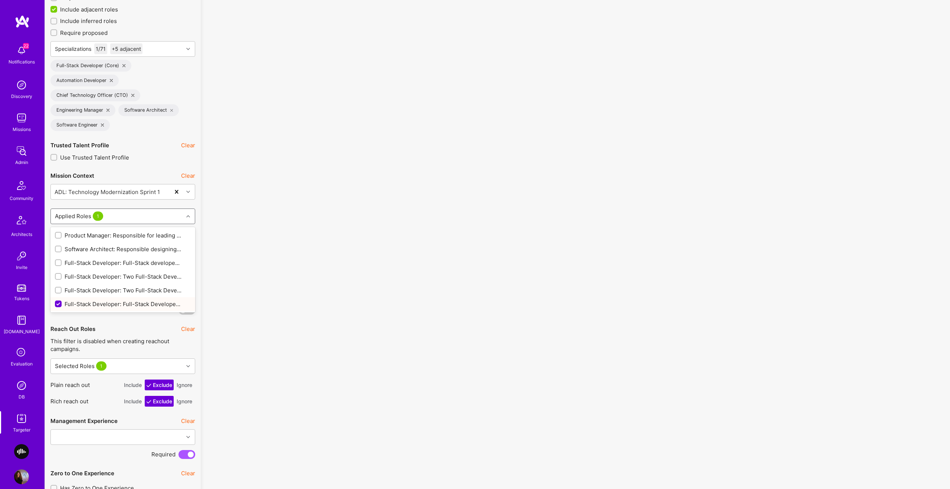
click at [59, 304] on input "checkbox" at bounding box center [59, 304] width 7 height 7
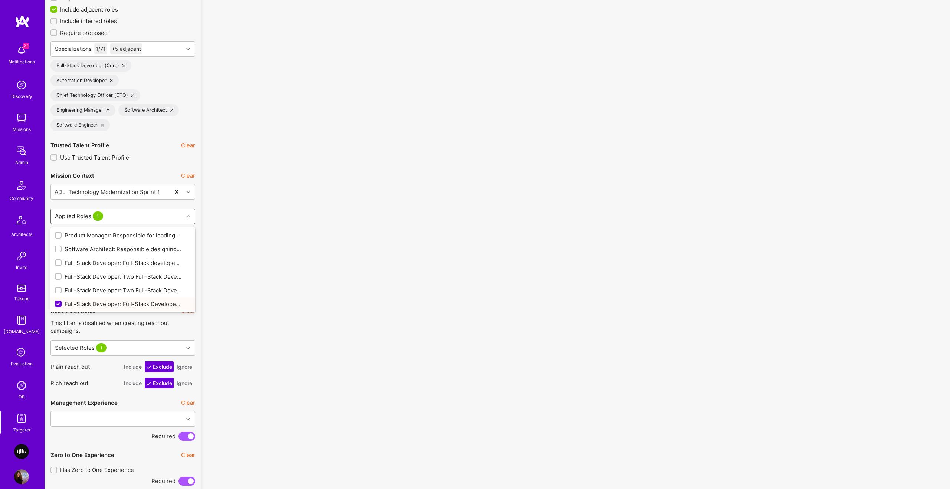
checkbox input "false"
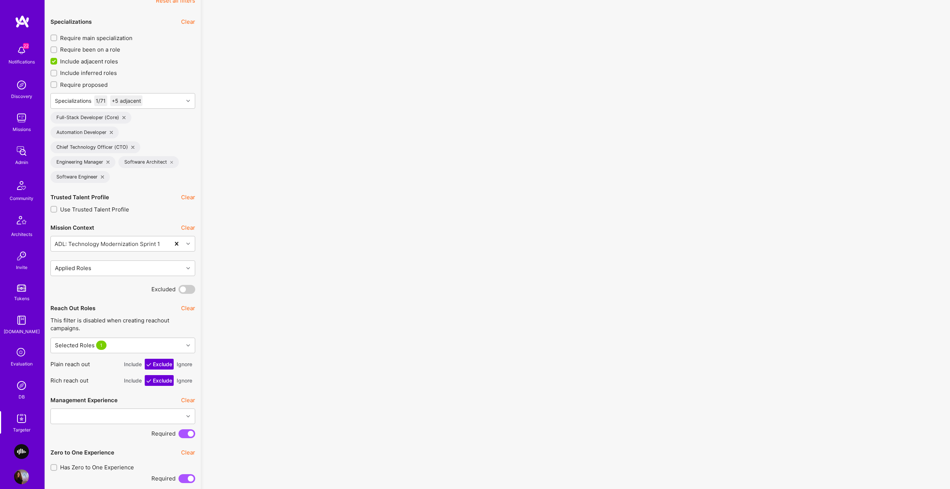
scroll to position [237, 0]
click at [132, 344] on div "Selected Roles 1" at bounding box center [117, 345] width 132 height 15
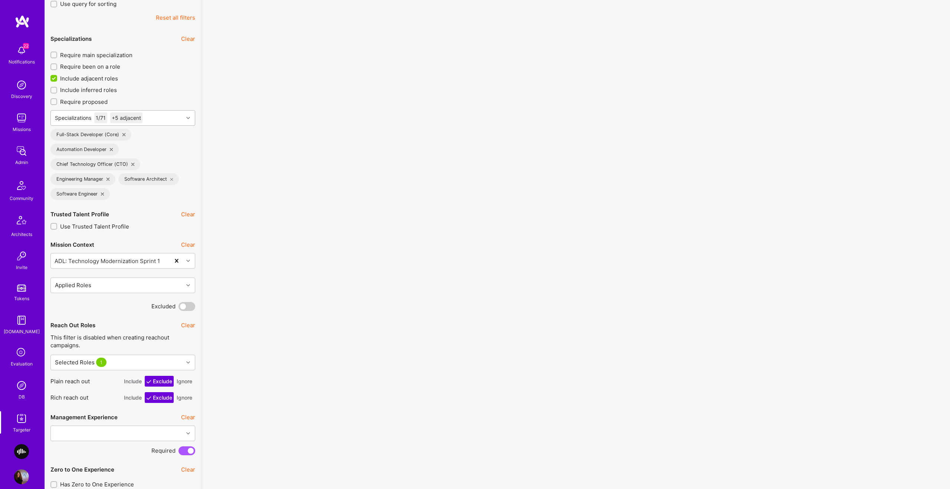
scroll to position [307, 0]
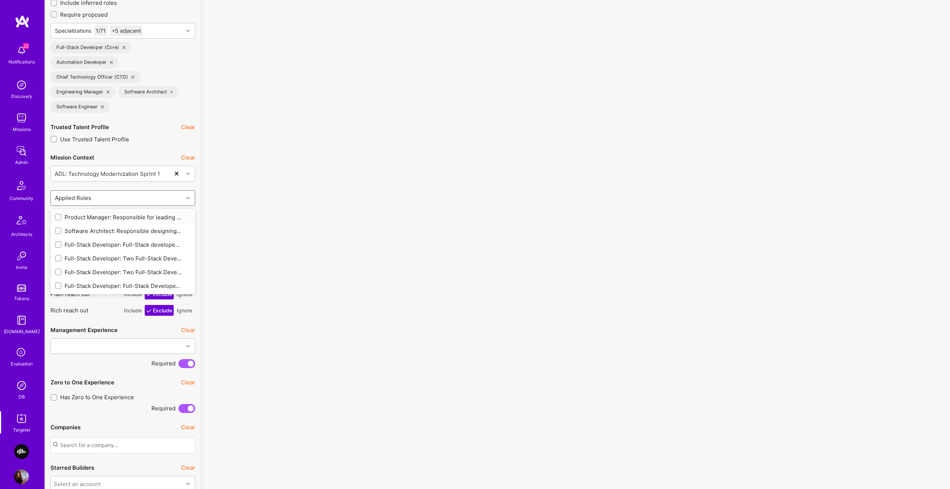
click at [122, 195] on div "Applied Roles" at bounding box center [117, 198] width 132 height 15
click at [57, 272] on input "checkbox" at bounding box center [58, 272] width 5 height 5
checkbox input "true"
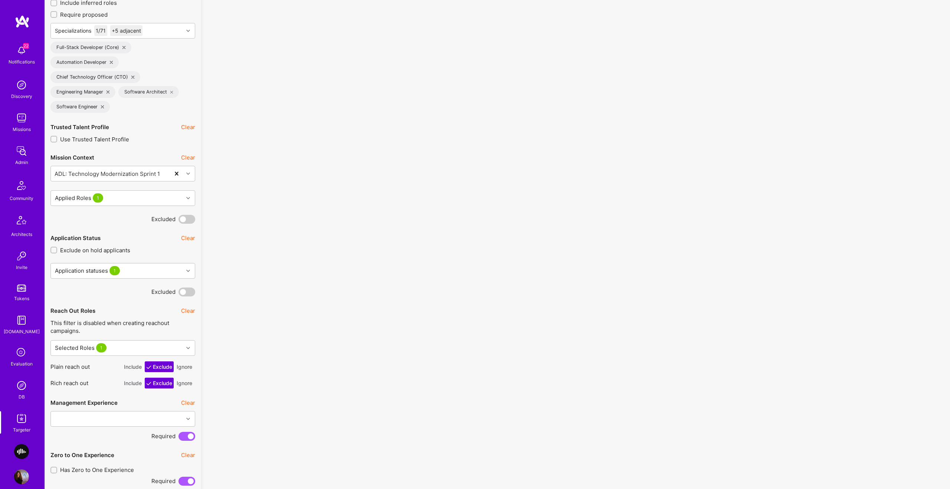
drag, startPoint x: 237, startPoint y: 267, endPoint x: 232, endPoint y: 266, distance: 6.0
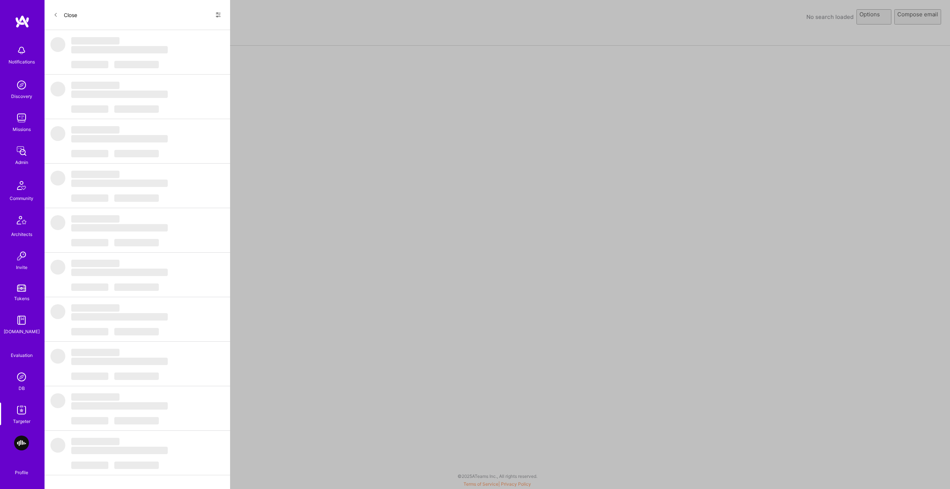
select select "rich-reachout"
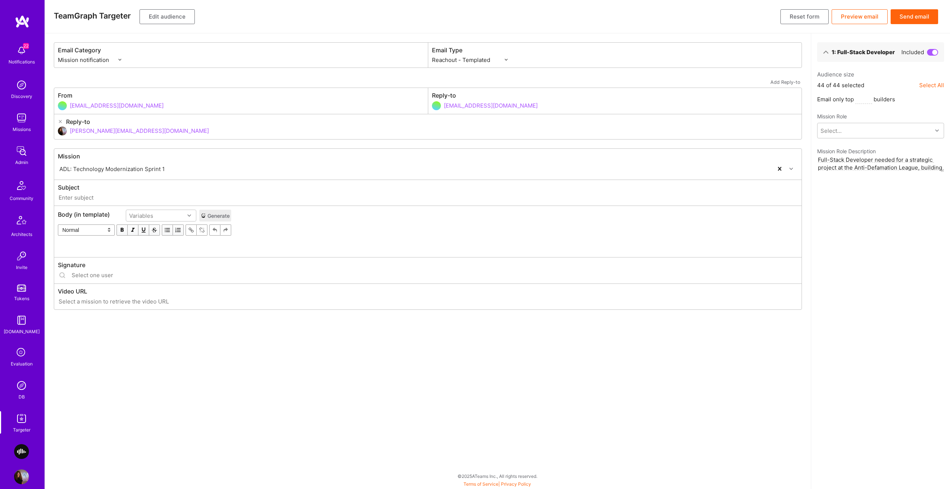
type input "[DOMAIN_NAME] // ADL: Technology Modernization Sprint 1"
type input "[PERSON_NAME][EMAIL_ADDRESS][DOMAIN_NAME]"
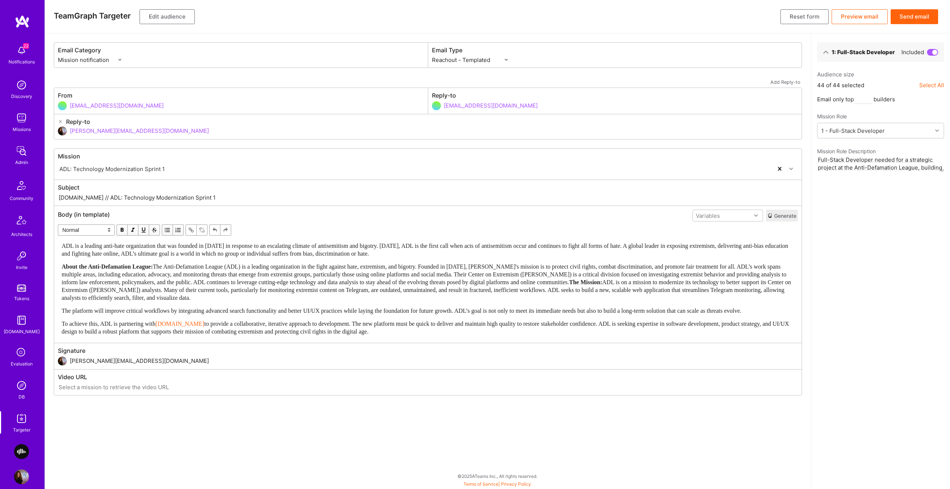
click at [791, 217] on button "Generate" at bounding box center [782, 216] width 32 height 12
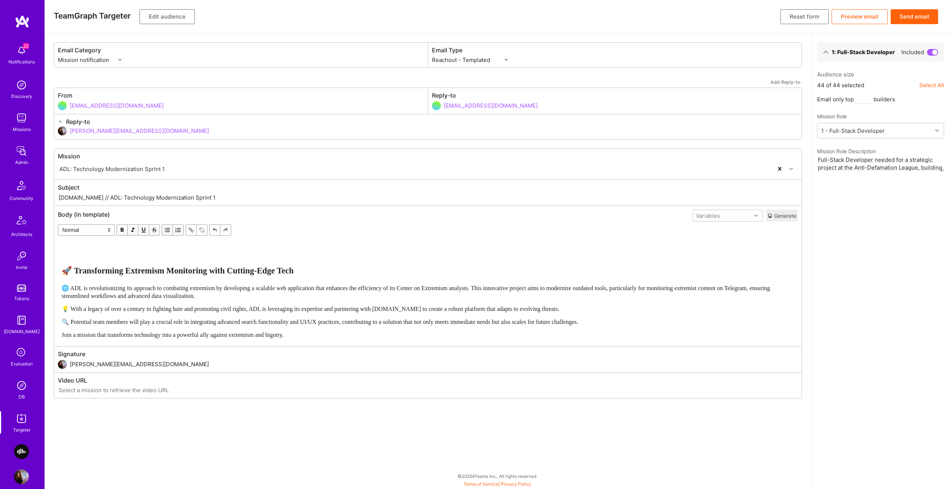
click at [144, 13] on button "Edit audience" at bounding box center [167, 16] width 55 height 15
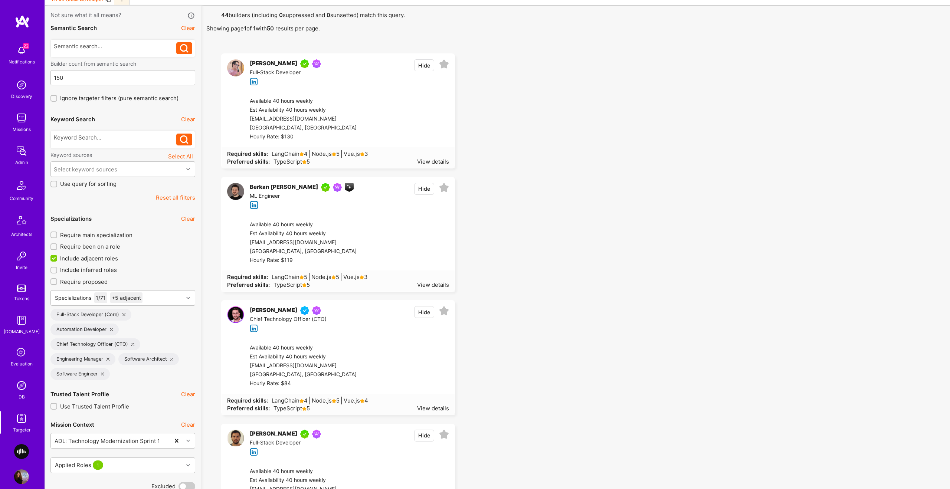
scroll to position [867, 0]
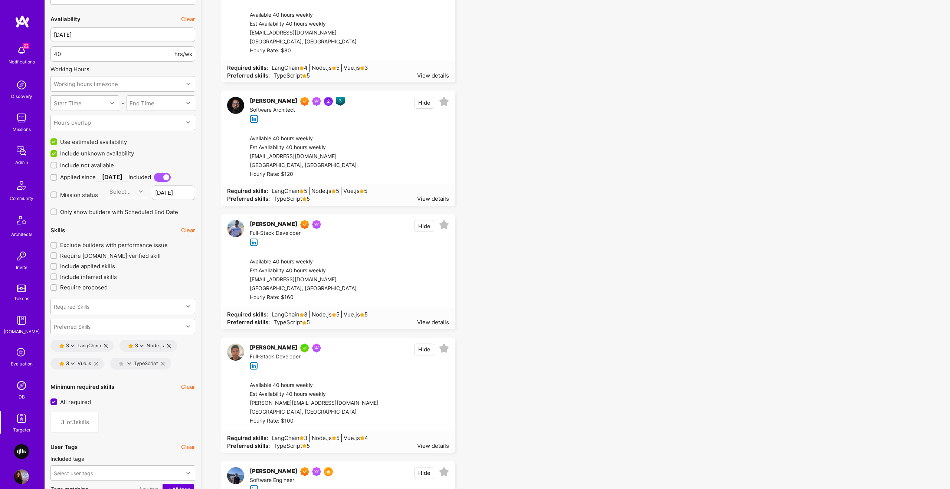
click at [107, 243] on span "Exclude builders with performance issue" at bounding box center [114, 245] width 108 height 8
click at [57, 243] on input "Exclude builders with performance issue" at bounding box center [54, 245] width 5 height 5
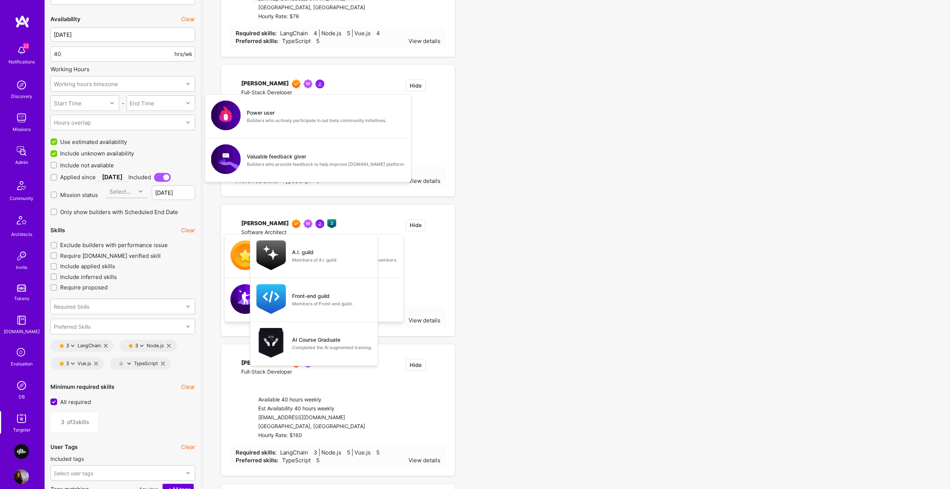
checkbox input "true"
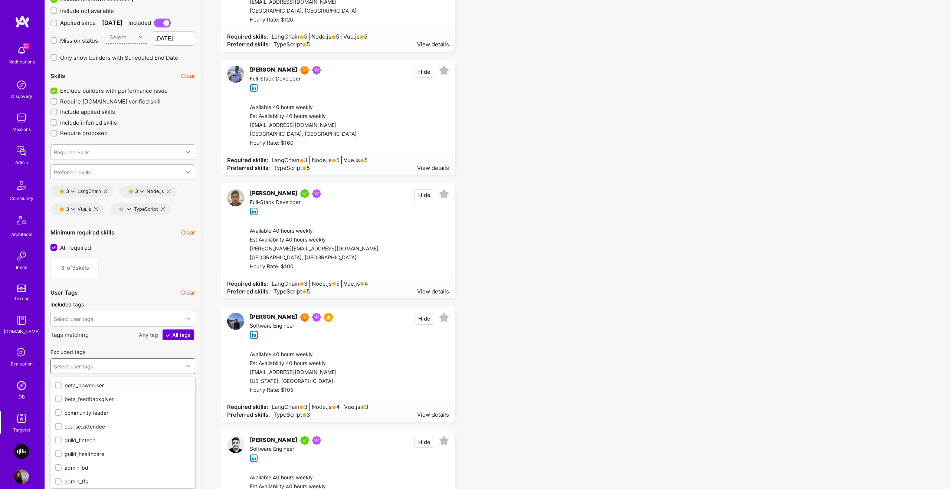
click at [81, 375] on div "Excluded tags option beta_poweruser focused, 1 of 43. 43 results available. Use…" at bounding box center [122, 362] width 145 height 29
type input "miss"
click at [73, 398] on div "mission_watchlist" at bounding box center [123, 398] width 136 height 8
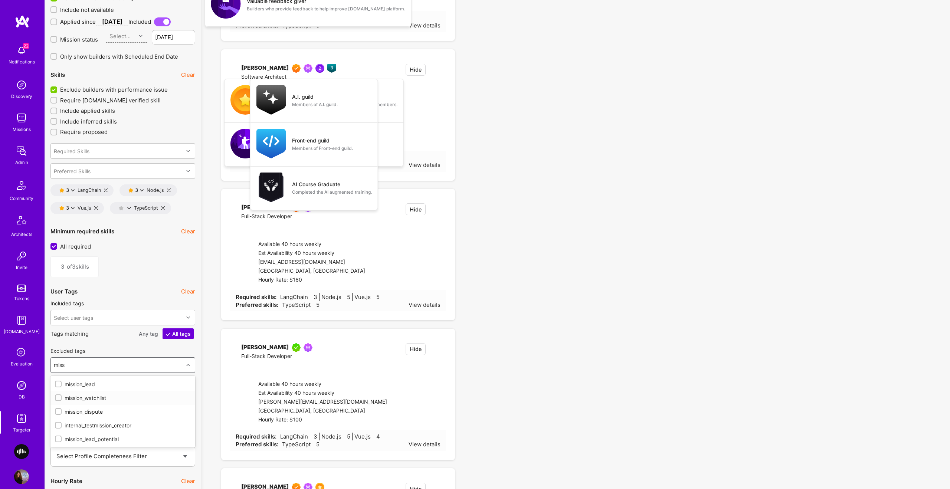
checkbox input "true"
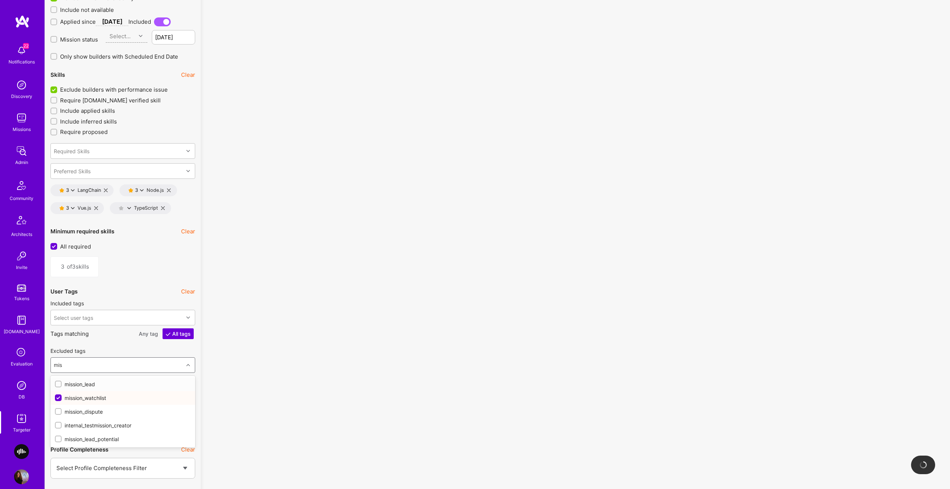
type input "miss"
click at [79, 413] on div "mission_dispute" at bounding box center [123, 412] width 136 height 8
checkbox input "true"
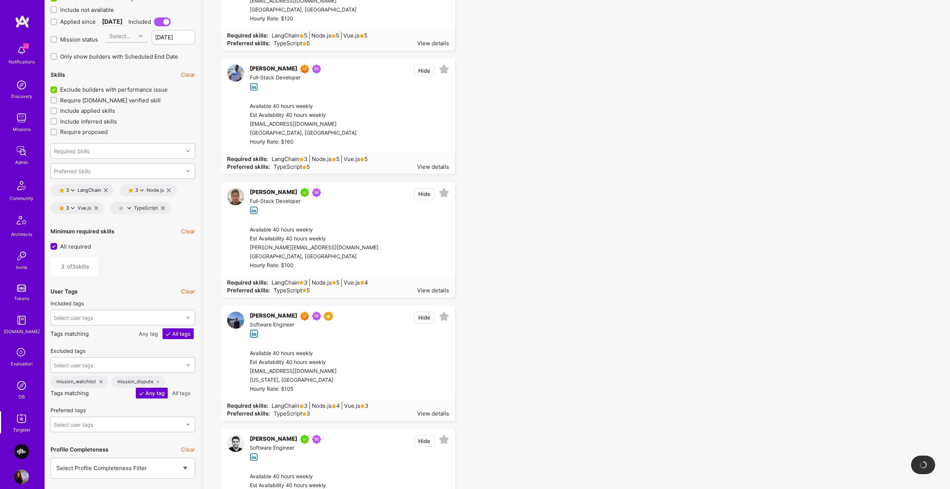
drag, startPoint x: 187, startPoint y: 256, endPoint x: 183, endPoint y: 255, distance: 4.8
click at [187, 256] on div "3 of 3 skills" at bounding box center [122, 266] width 145 height 21
click at [75, 190] on div "3 LangChain" at bounding box center [78, 190] width 45 height 6
click at [72, 190] on icon at bounding box center [73, 190] width 4 height 4
drag, startPoint x: 109, startPoint y: 269, endPoint x: 99, endPoint y: 266, distance: 10.1
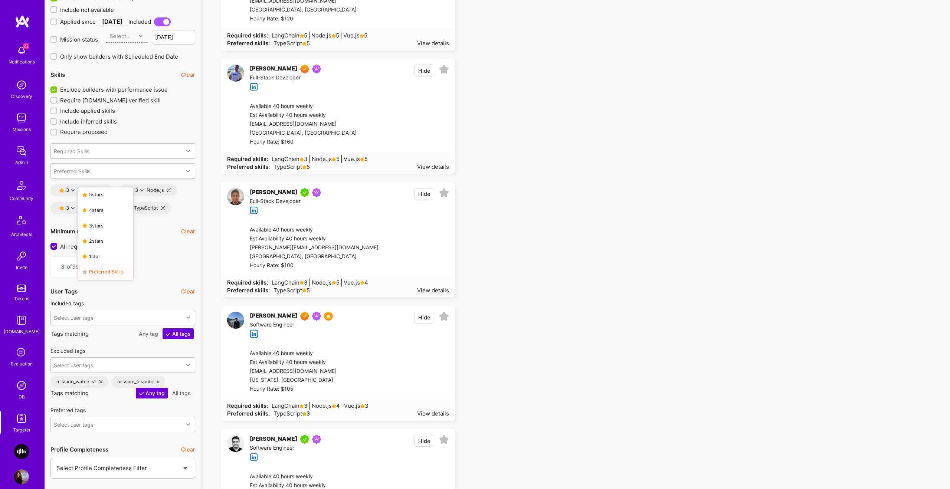
click at [109, 269] on button "Preferred Skills" at bounding box center [106, 273] width 56 height 16
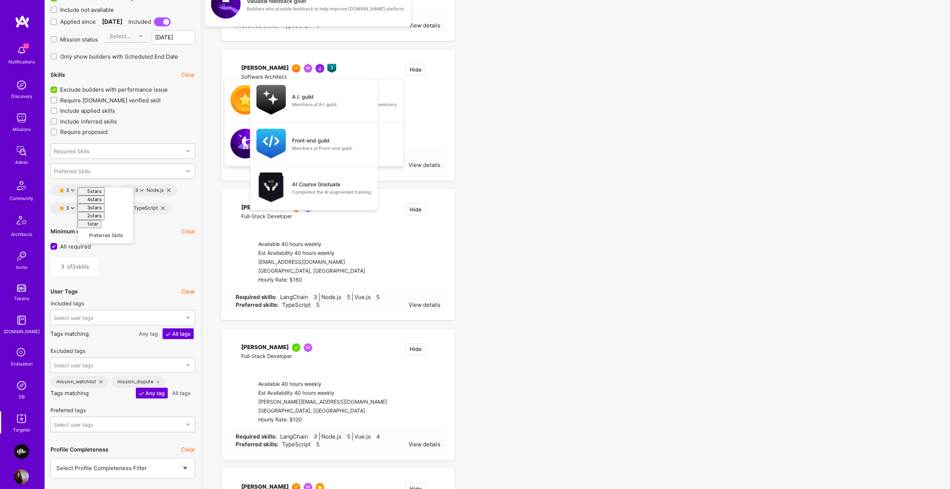
type input "2"
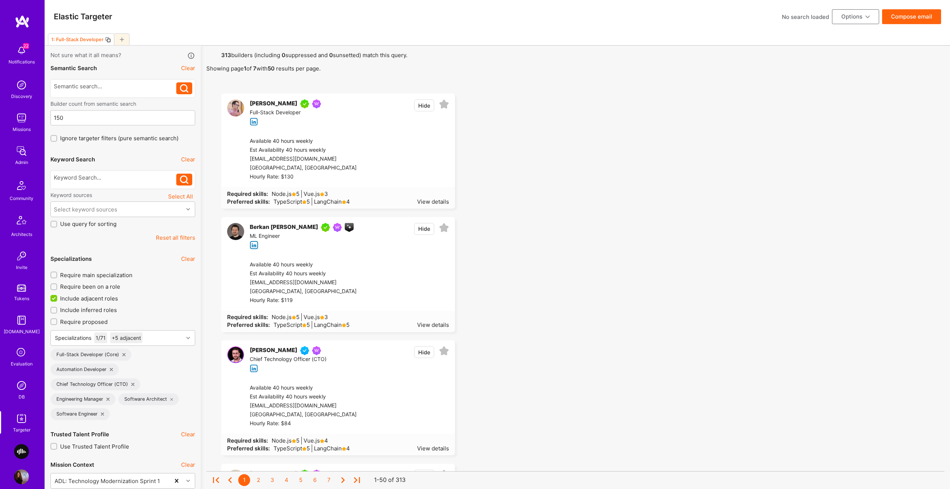
click at [922, 17] on button "Compose email" at bounding box center [911, 16] width 59 height 15
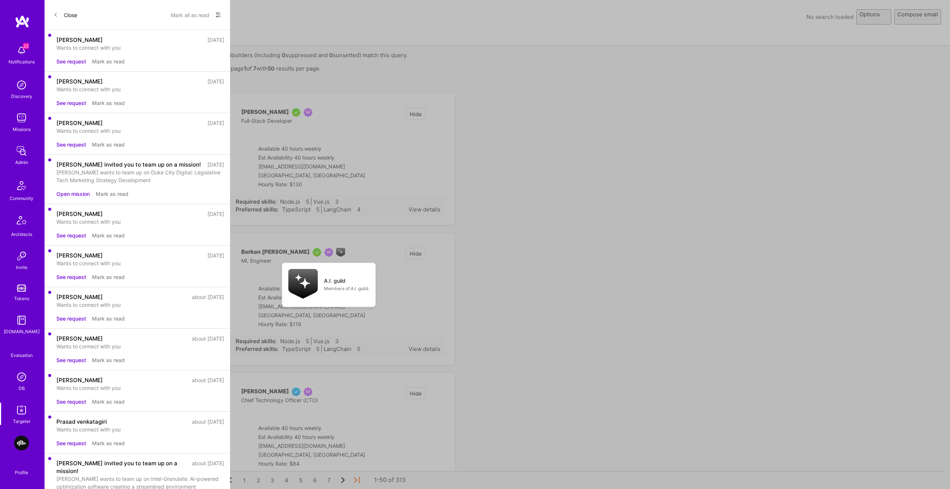
select select "rich-reachout"
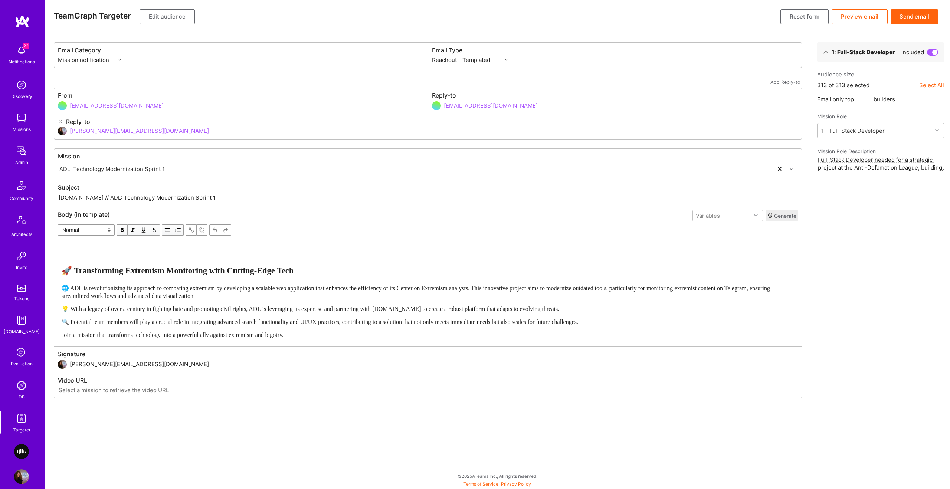
click at [340, 319] on span "🔍 Potential team members will play a crucial role in integrating advanced searc…" at bounding box center [320, 322] width 516 height 6
click at [920, 13] on button "Send email" at bounding box center [913, 16] width 47 height 15
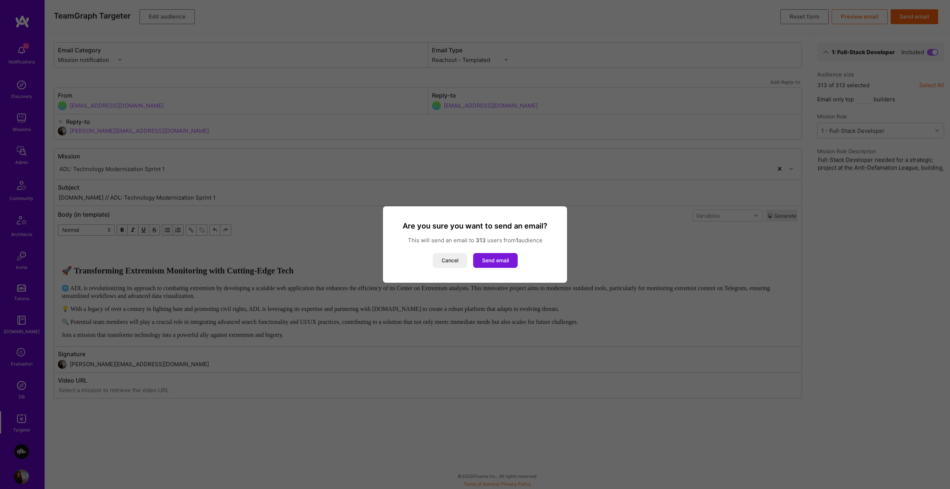
click at [497, 262] on button "Send email" at bounding box center [495, 260] width 45 height 15
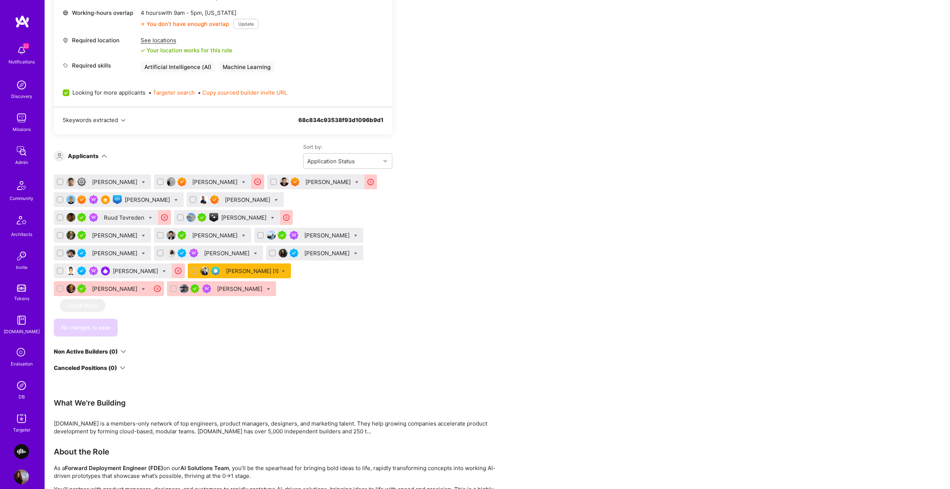
scroll to position [464, 0]
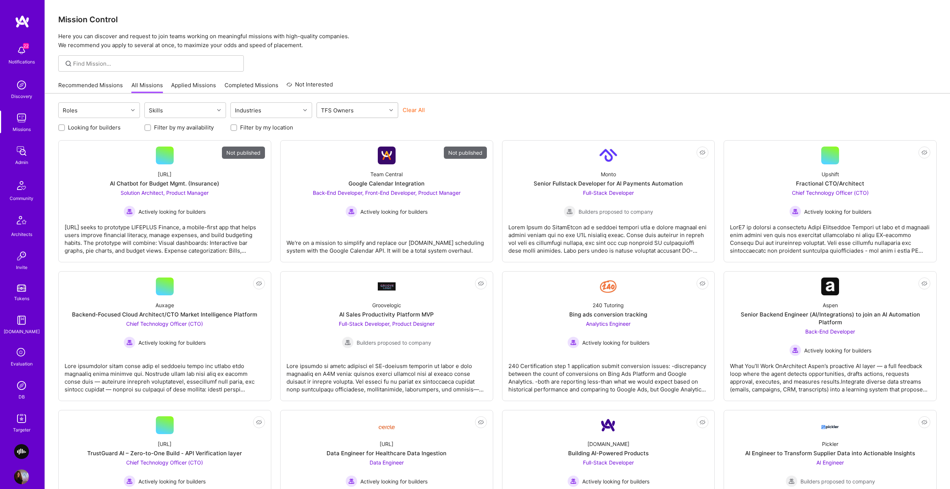
click at [360, 112] on div "TFS Owners" at bounding box center [351, 110] width 69 height 15
click at [347, 200] on div "[PERSON_NAME]" at bounding box center [357, 197] width 73 height 8
checkbox input "true"
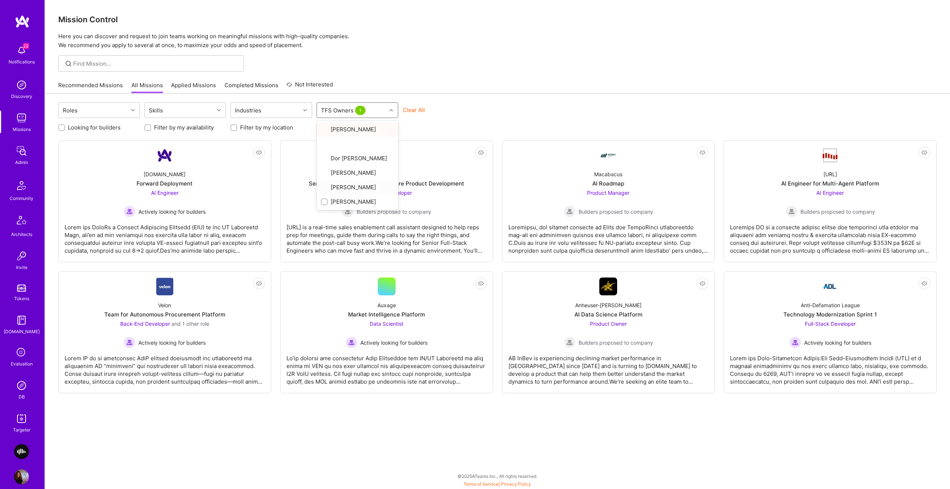
click at [511, 60] on div at bounding box center [497, 63] width 905 height 16
click at [375, 298] on div "Auxage Market Intelligence Platform Data Scientist Actively looking for builders" at bounding box center [386, 321] width 200 height 53
